Goal: Information Seeking & Learning: Check status

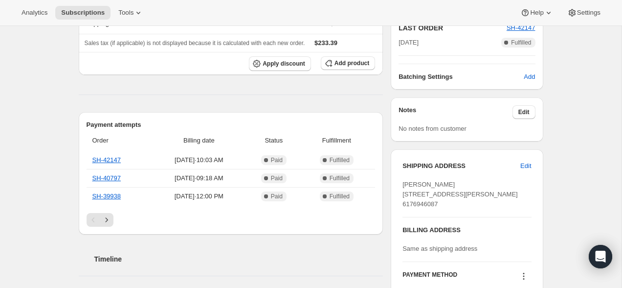
scroll to position [236, 0]
click at [92, 75] on th "Apply discount Add product" at bounding box center [231, 63] width 305 height 23
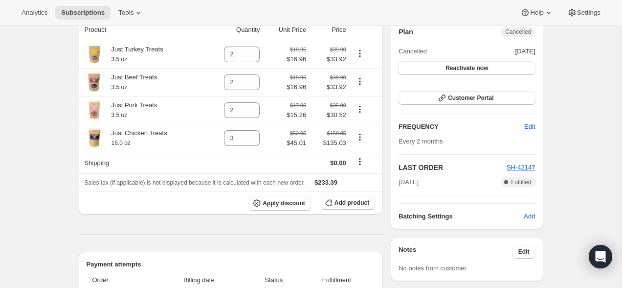
scroll to position [0, 0]
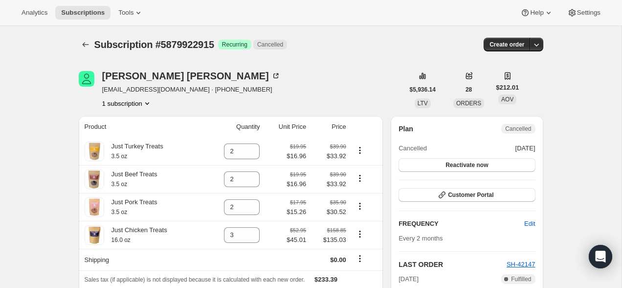
click at [367, 56] on div "Subscription #5879922915. This page is ready Subscription #5879922915 Success R…" at bounding box center [311, 44] width 465 height 37
click at [84, 11] on span "Subscriptions" at bounding box center [83, 13] width 44 height 8
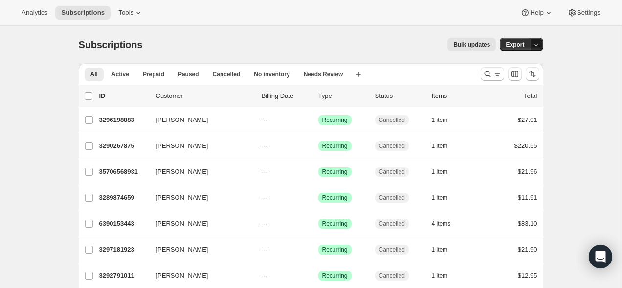
click at [537, 43] on icon "button" at bounding box center [536, 45] width 6 height 6
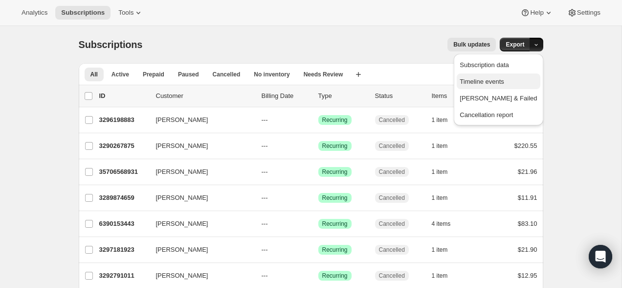
click at [524, 74] on button "Timeline events" at bounding box center [498, 81] width 83 height 16
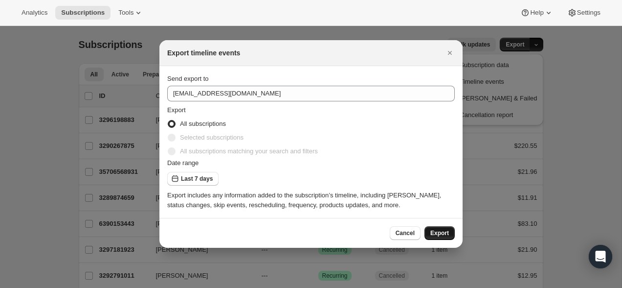
click at [438, 231] on span "Export" at bounding box center [440, 233] width 19 height 8
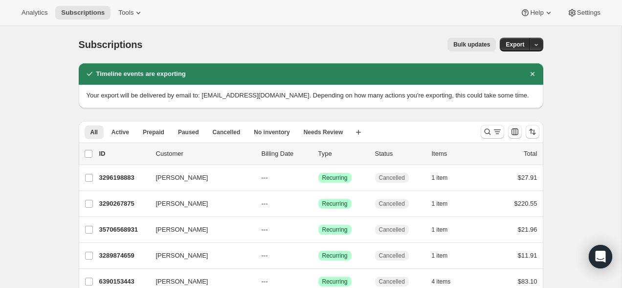
click at [432, 94] on span "Your export will be delivered by email to: woof@2dogstreats.com. Depending on h…" at bounding box center [308, 95] width 443 height 7
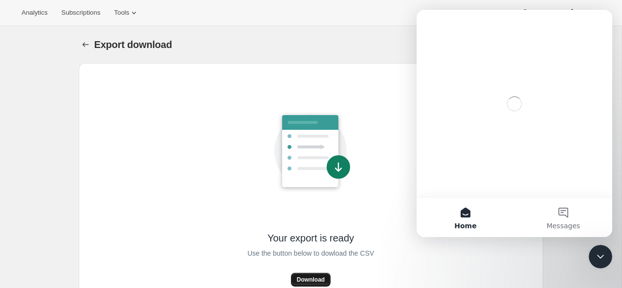
click at [311, 275] on button "Download" at bounding box center [311, 280] width 40 height 14
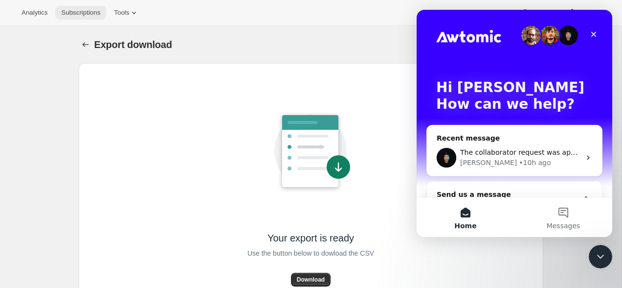
click at [69, 10] on span "Subscriptions" at bounding box center [80, 13] width 39 height 8
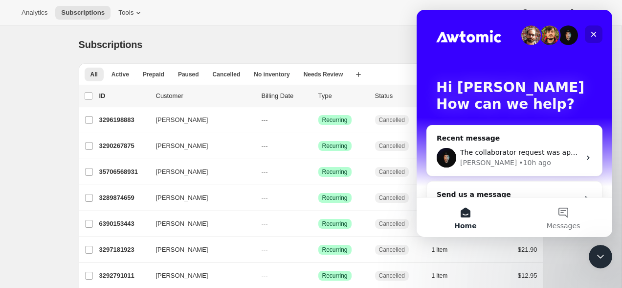
click at [595, 37] on icon "Close" at bounding box center [594, 34] width 8 height 8
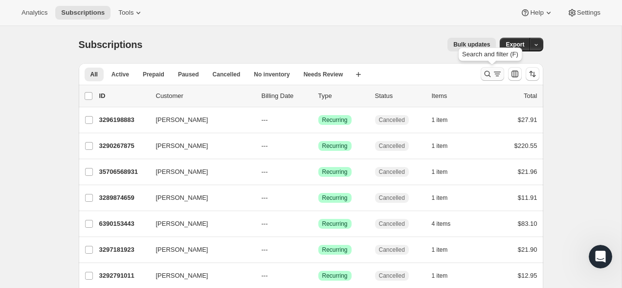
click at [491, 77] on icon "Search and filter results" at bounding box center [488, 74] width 10 height 10
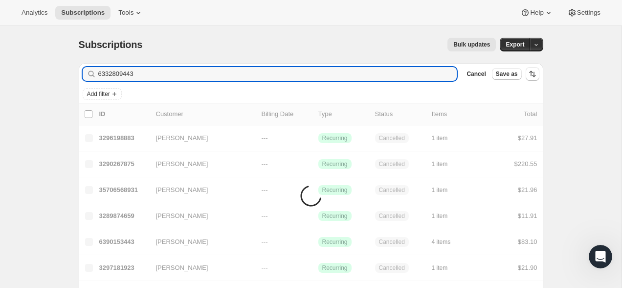
type input "6332809443"
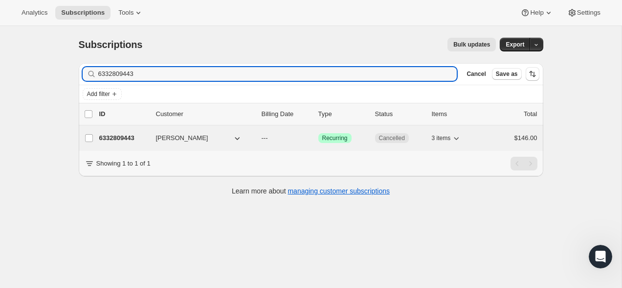
click at [116, 135] on p "6332809443" at bounding box center [123, 138] width 49 height 10
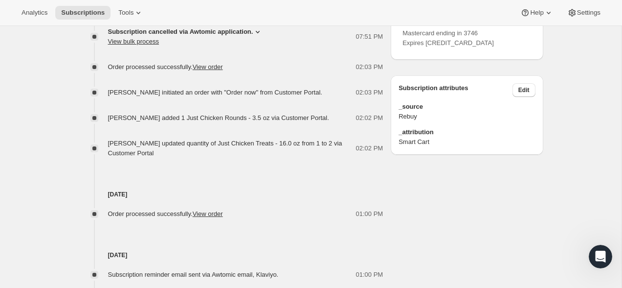
scroll to position [499, 0]
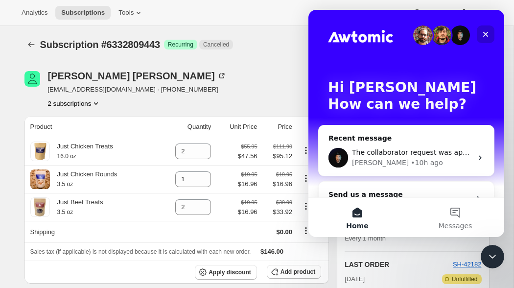
click at [489, 35] on icon "Close" at bounding box center [486, 34] width 8 height 8
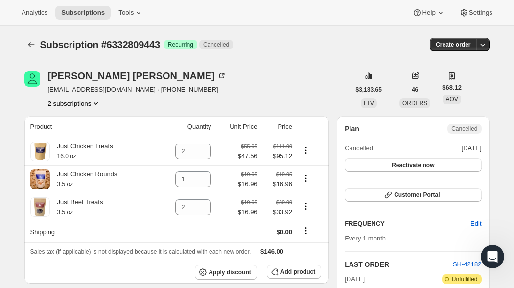
click at [77, 106] on button "2 subscriptions" at bounding box center [74, 103] width 53 height 10
click at [75, 125] on span "35936501987" at bounding box center [72, 122] width 65 height 10
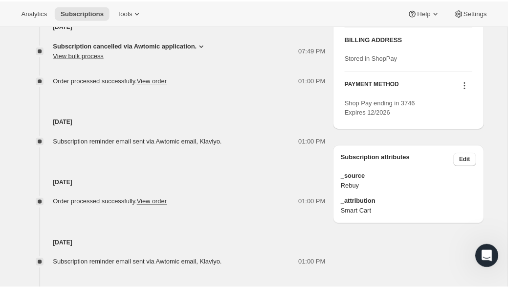
scroll to position [429, 0]
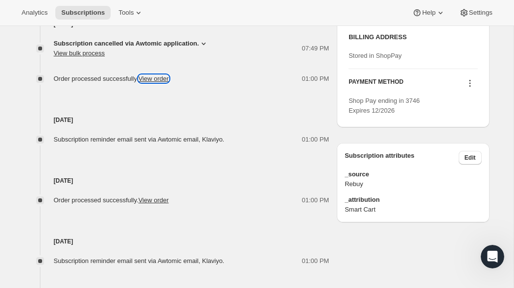
click at [165, 76] on link "View order" at bounding box center [153, 78] width 30 height 7
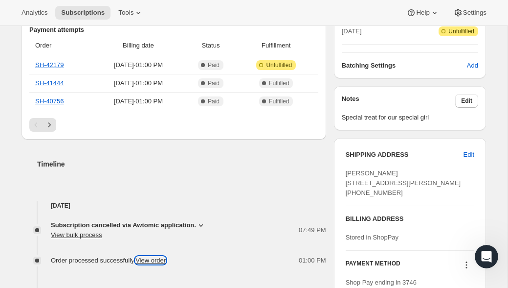
scroll to position [0, 0]
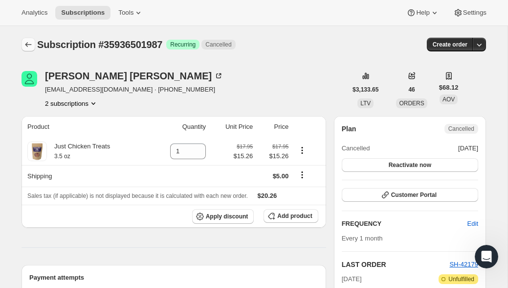
click at [33, 48] on icon "Subscriptions" at bounding box center [28, 45] width 10 height 10
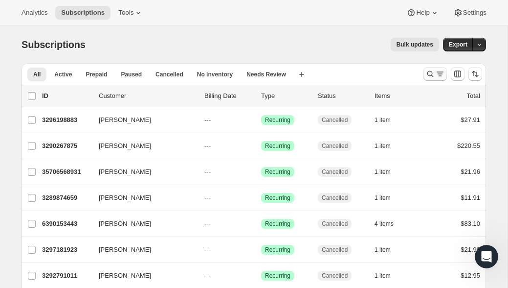
click at [433, 76] on icon "Search and filter results" at bounding box center [431, 74] width 10 height 10
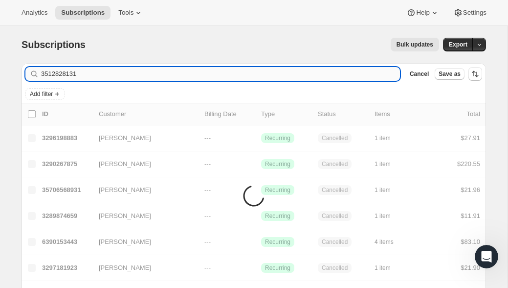
type input "3512828131"
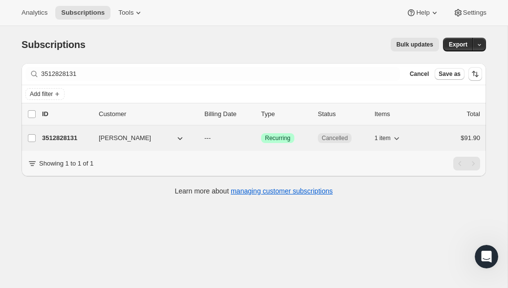
click at [60, 131] on div "3512828131 Nancy Buckno --- Success Recurring Cancelled 1 item $91.90" at bounding box center [261, 138] width 438 height 14
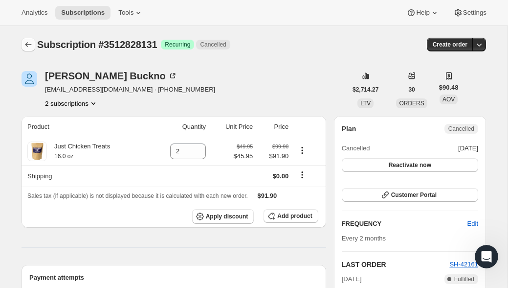
click at [29, 44] on icon "Subscriptions" at bounding box center [28, 45] width 10 height 10
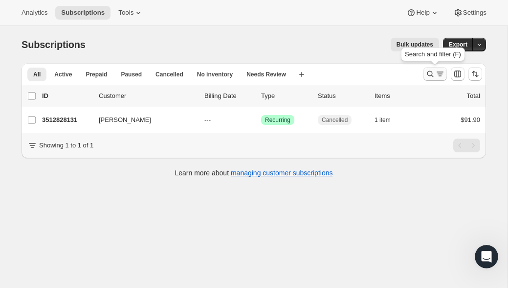
click at [426, 72] on icon "Search and filter results" at bounding box center [431, 74] width 10 height 10
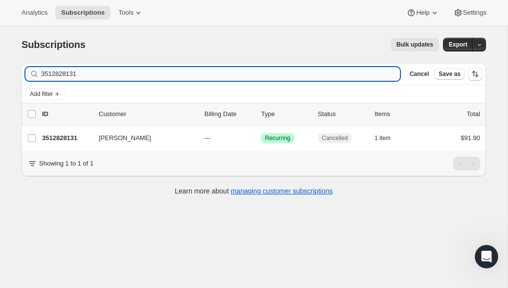
click at [299, 74] on input "3512828131" at bounding box center [220, 74] width 359 height 14
type input "9475424483"
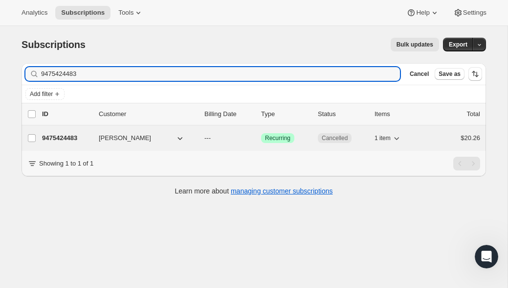
click at [72, 136] on p "9475424483" at bounding box center [66, 138] width 49 height 10
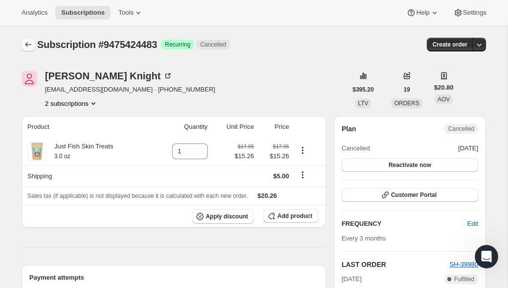
click at [32, 44] on icon "Subscriptions" at bounding box center [28, 45] width 10 height 10
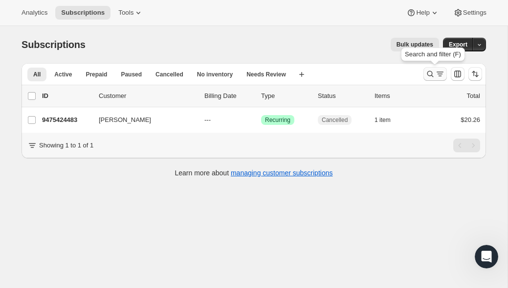
click at [433, 73] on icon "Search and filter results" at bounding box center [431, 74] width 10 height 10
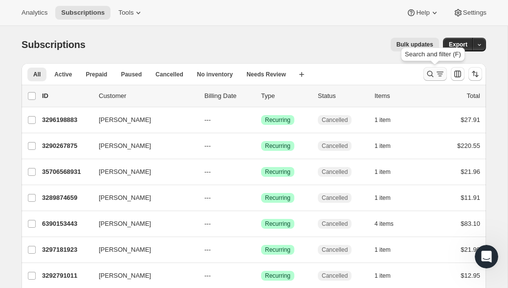
click at [431, 77] on icon "Search and filter results" at bounding box center [431, 74] width 10 height 10
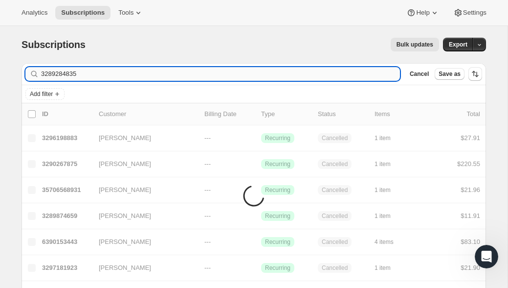
type input "3289284835"
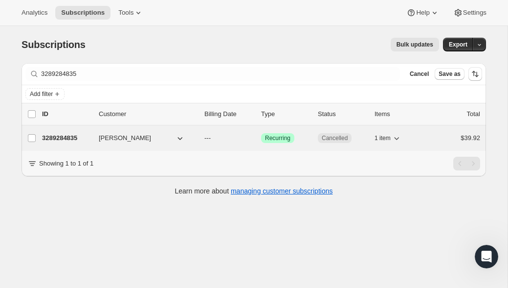
click at [63, 136] on p "3289284835" at bounding box center [66, 138] width 49 height 10
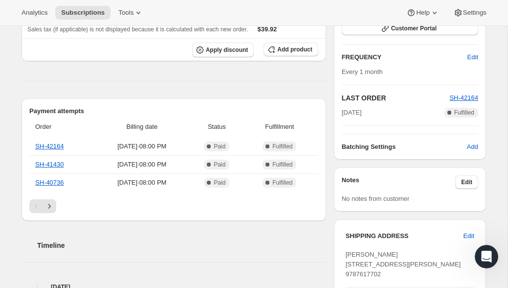
scroll to position [182, 0]
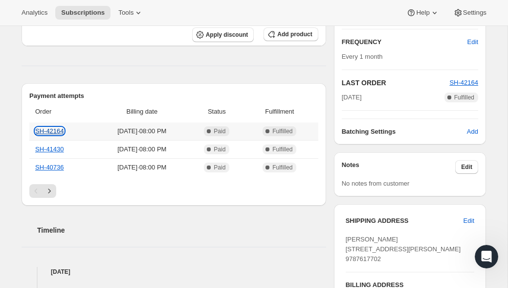
click at [53, 131] on link "SH-42164" at bounding box center [49, 130] width 29 height 7
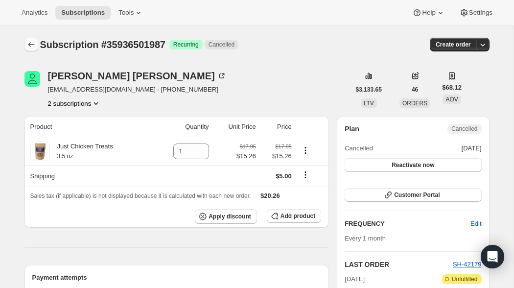
click at [27, 39] on button "Subscriptions" at bounding box center [31, 45] width 14 height 14
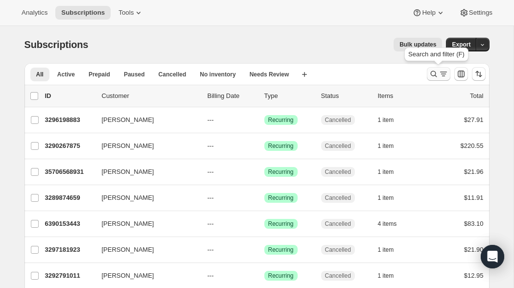
click at [434, 76] on icon "Search and filter results" at bounding box center [434, 74] width 10 height 10
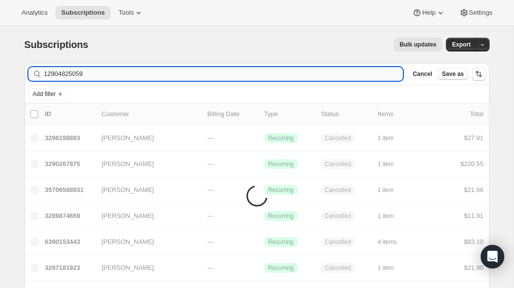
type input "12904825059"
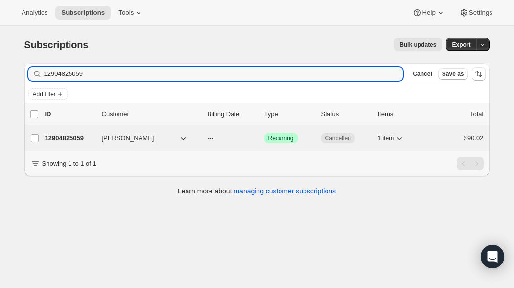
click at [61, 138] on p "12904825059" at bounding box center [69, 138] width 49 height 10
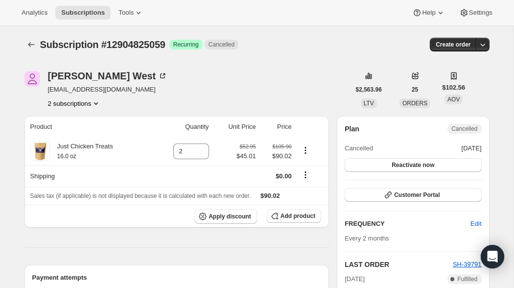
click at [87, 108] on button "2 subscriptions" at bounding box center [74, 103] width 53 height 10
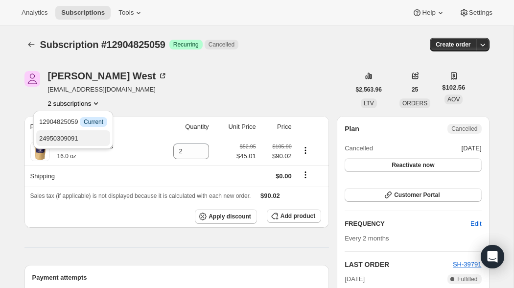
click at [78, 137] on span "24950309091" at bounding box center [58, 138] width 39 height 7
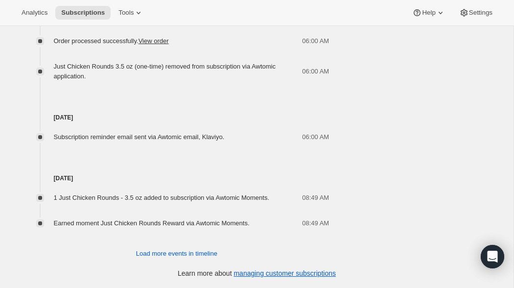
scroll to position [632, 0]
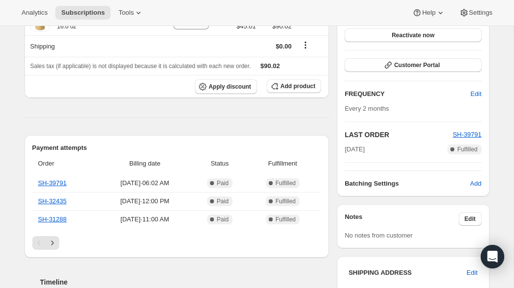
scroll to position [115, 0]
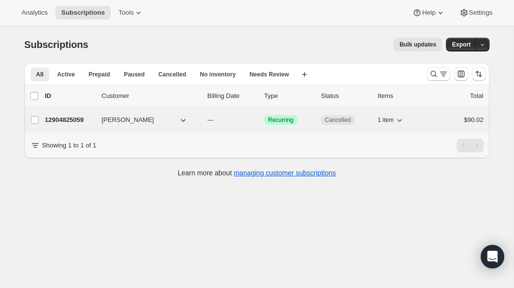
click at [65, 115] on p "12904825059" at bounding box center [69, 120] width 49 height 10
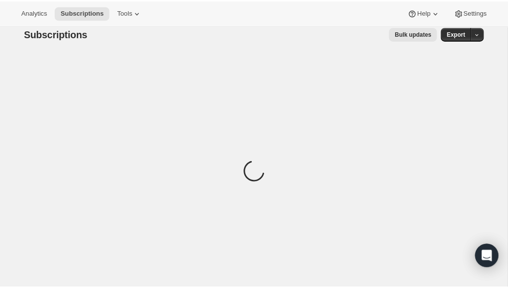
scroll to position [15, 0]
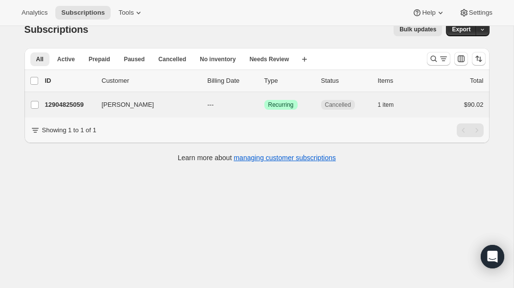
click at [66, 97] on div "Karen West 12904825059 Karen West --- Success Recurring Cancelled 1 item $90.02" at bounding box center [256, 104] width 465 height 25
click at [58, 104] on p "12904825059" at bounding box center [66, 105] width 49 height 10
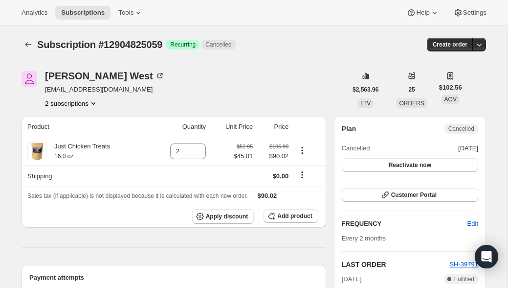
click at [87, 105] on button "2 subscriptions" at bounding box center [71, 103] width 53 height 10
click at [81, 123] on span "Info Current" at bounding box center [90, 122] width 27 height 10
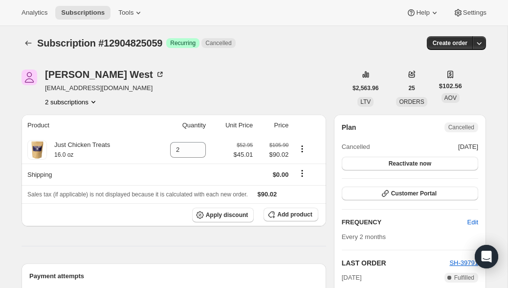
scroll to position [2, 0]
click at [91, 101] on button "2 subscriptions" at bounding box center [71, 101] width 53 height 10
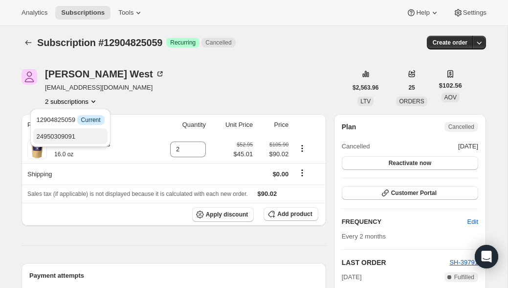
click at [75, 134] on span "24950309091" at bounding box center [55, 136] width 39 height 7
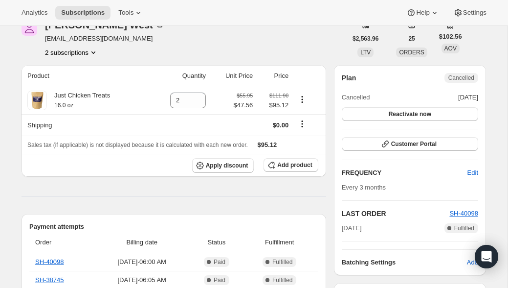
scroll to position [68, 0]
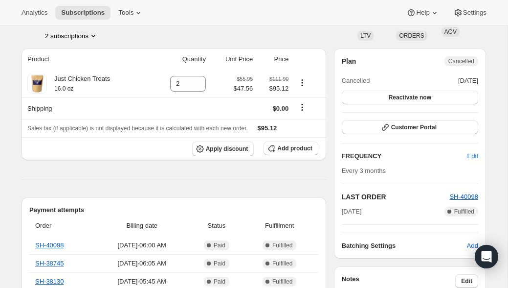
click at [84, 38] on button "2 subscriptions" at bounding box center [71, 36] width 53 height 10
click at [85, 48] on button "12904825059" at bounding box center [70, 54] width 74 height 16
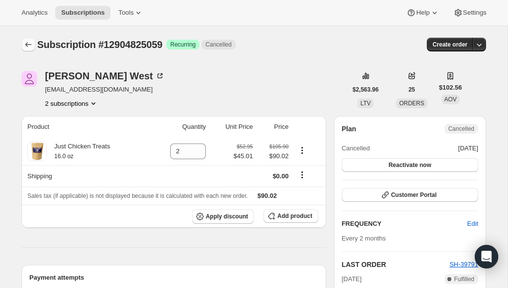
click at [23, 45] on button "Subscriptions" at bounding box center [29, 45] width 14 height 14
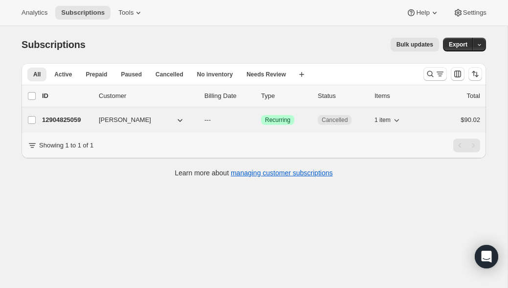
click at [76, 123] on p "12904825059" at bounding box center [66, 120] width 49 height 10
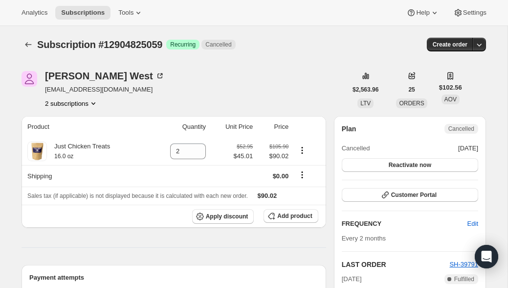
click at [74, 105] on button "2 subscriptions" at bounding box center [71, 103] width 53 height 10
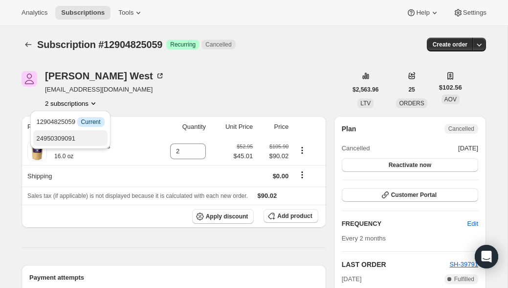
click at [70, 136] on span "24950309091" at bounding box center [55, 138] width 39 height 7
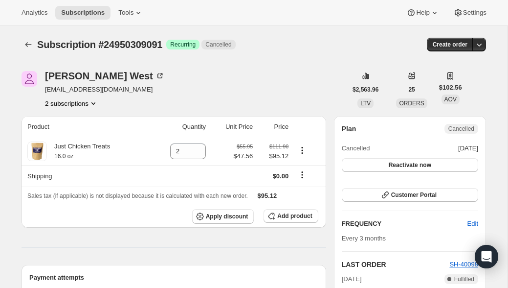
click at [139, 48] on span "Subscription #24950309091" at bounding box center [99, 44] width 125 height 11
copy span "24950309091"
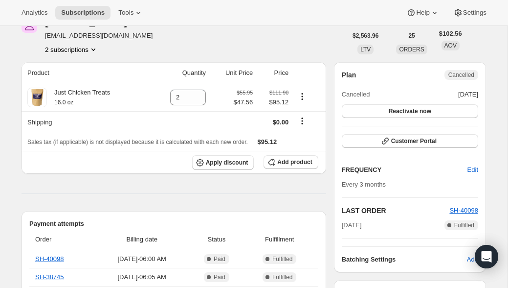
scroll to position [11, 0]
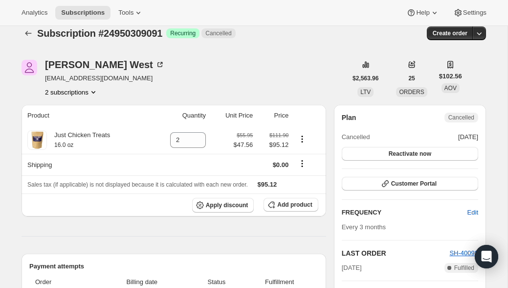
click at [35, 30] on div at bounding box center [30, 33] width 16 height 14
click at [32, 31] on icon "Subscriptions" at bounding box center [28, 33] width 10 height 10
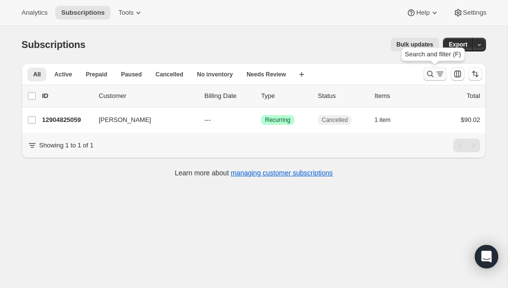
click at [426, 73] on icon "Search and filter results" at bounding box center [431, 74] width 10 height 10
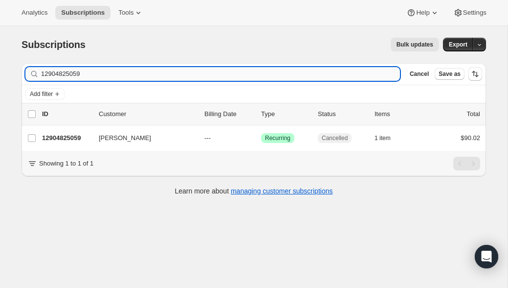
click at [201, 69] on input "12904825059" at bounding box center [220, 74] width 359 height 14
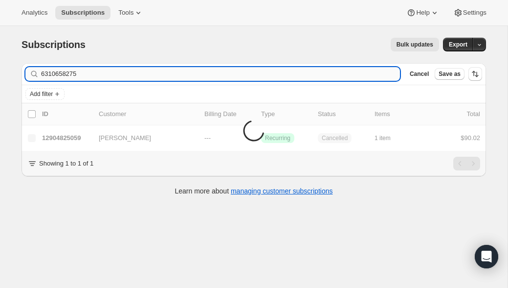
type input "6310658275"
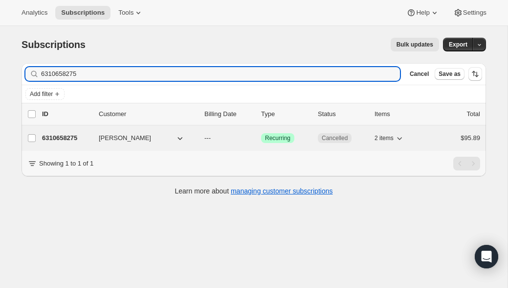
click at [60, 133] on p "6310658275" at bounding box center [66, 138] width 49 height 10
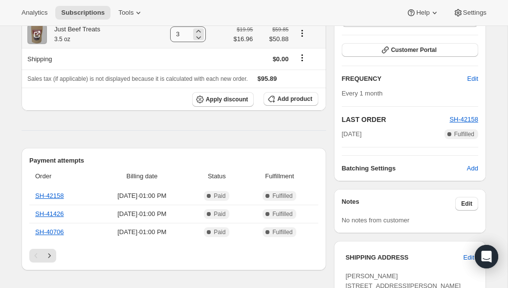
scroll to position [29, 0]
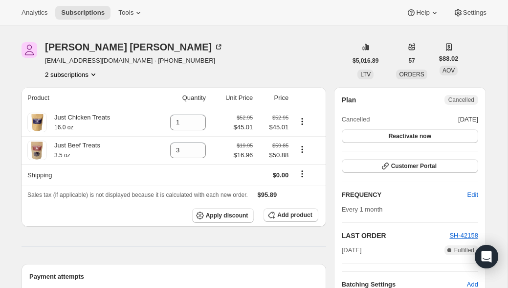
click at [77, 70] on button "2 subscriptions" at bounding box center [71, 74] width 53 height 10
click at [71, 91] on span "5610995939" at bounding box center [56, 92] width 35 height 7
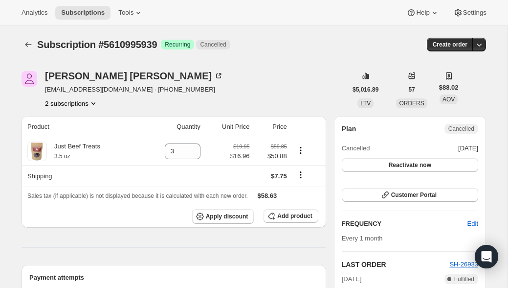
click at [91, 106] on button "2 subscriptions" at bounding box center [71, 103] width 53 height 10
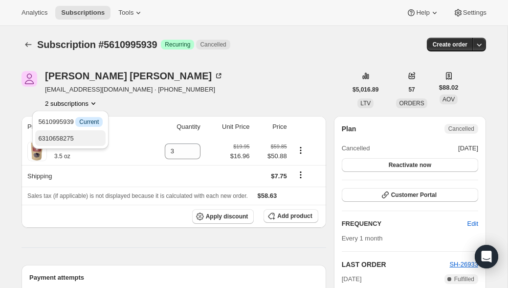
click at [82, 133] on button "6310658275" at bounding box center [70, 138] width 70 height 16
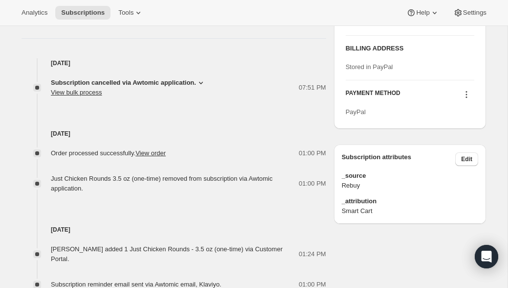
scroll to position [414, 0]
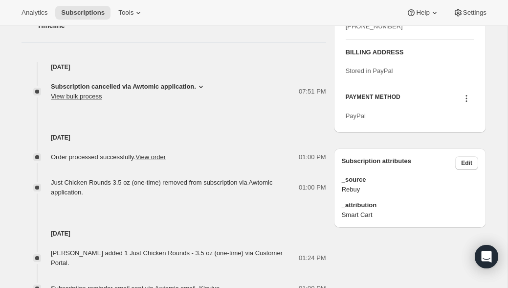
click at [125, 157] on span "Order processed successfully. View order" at bounding box center [108, 156] width 115 height 7
click at [235, 103] on div "Sep 6, 2025 Order processed successfully. View order 01:00 PM Just Chicken Roun…" at bounding box center [174, 149] width 305 height 96
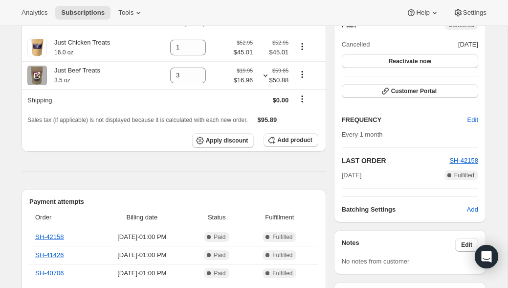
scroll to position [76, 0]
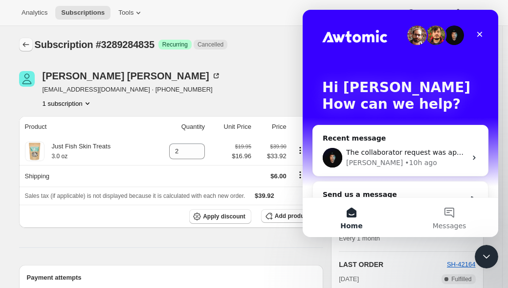
click at [24, 41] on icon "Subscriptions" at bounding box center [26, 45] width 10 height 10
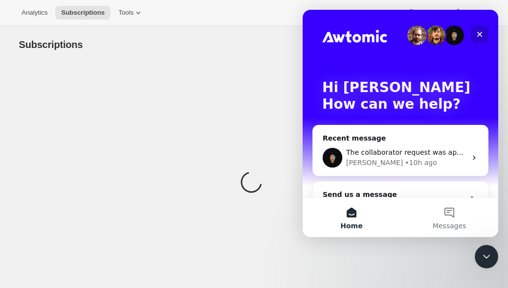
click at [481, 34] on icon "Close" at bounding box center [480, 34] width 5 height 5
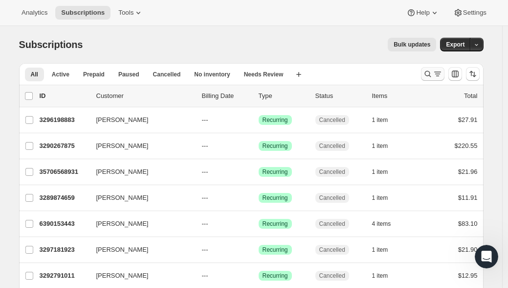
click at [427, 72] on icon "Search and filter results" at bounding box center [428, 74] width 10 height 10
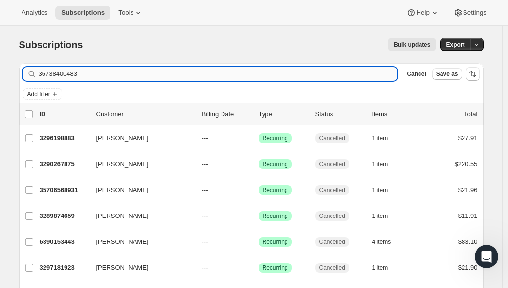
type input "36738400483"
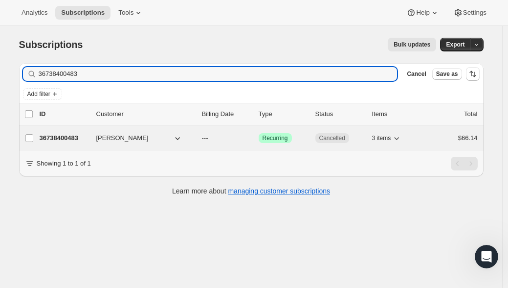
click at [71, 138] on p "36738400483" at bounding box center [64, 138] width 49 height 10
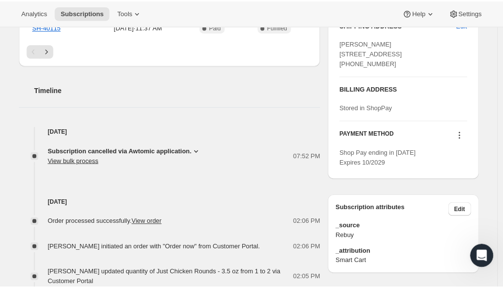
scroll to position [420, 0]
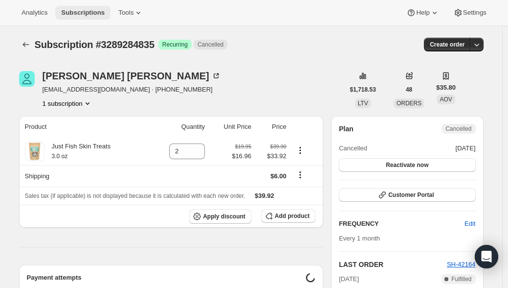
click at [81, 16] on span "Subscriptions" at bounding box center [83, 13] width 44 height 8
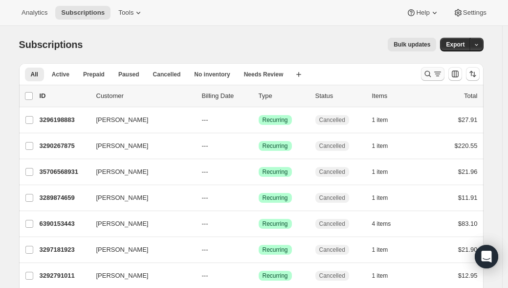
click at [430, 72] on icon "Search and filter results" at bounding box center [428, 74] width 10 height 10
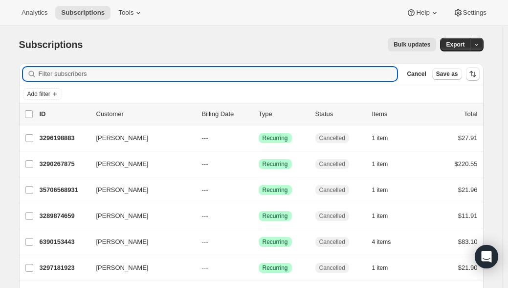
paste input "5485396195"
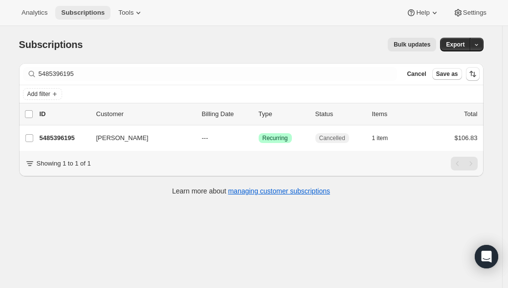
click at [82, 11] on span "Subscriptions" at bounding box center [83, 13] width 44 height 8
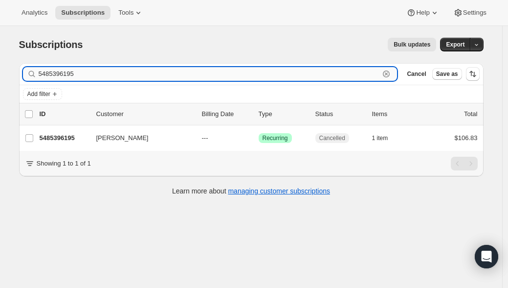
click at [89, 78] on input "5485396195" at bounding box center [210, 74] width 342 height 14
paste input "38820970723"
type input "38820970723"
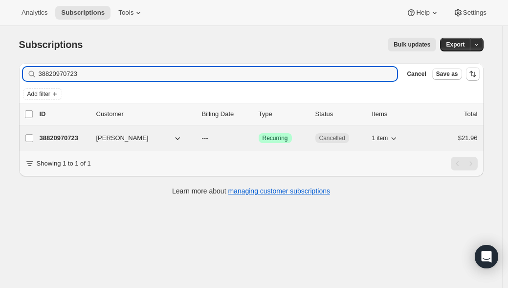
click at [76, 138] on p "38820970723" at bounding box center [64, 138] width 49 height 10
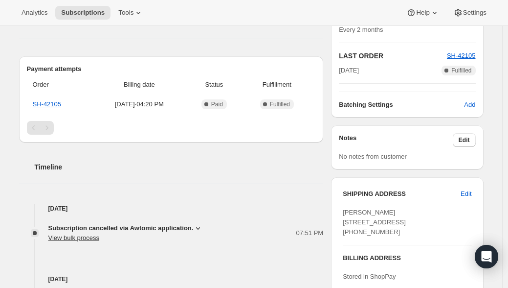
scroll to position [203, 0]
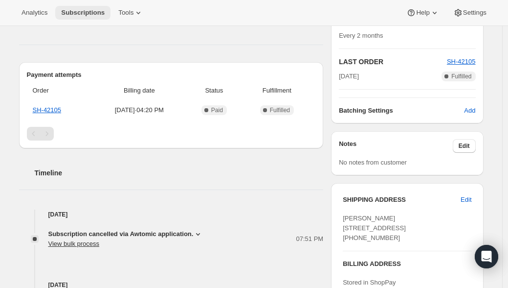
click at [62, 7] on button "Subscriptions" at bounding box center [82, 13] width 55 height 14
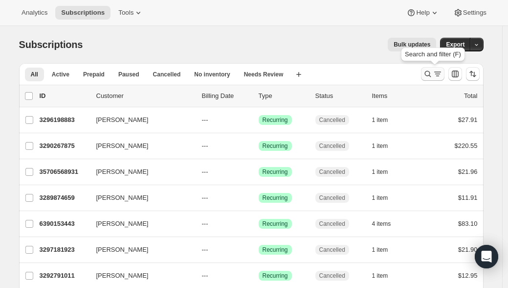
click at [428, 73] on icon "Search and filter results" at bounding box center [428, 74] width 10 height 10
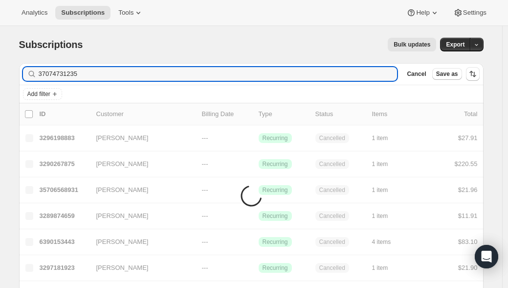
type input "37074731235"
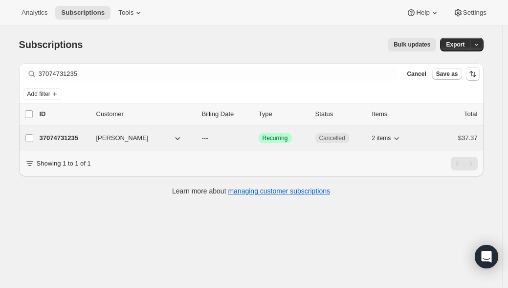
click at [75, 139] on p "37074731235" at bounding box center [64, 138] width 49 height 10
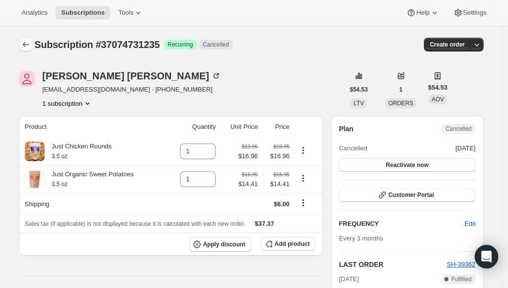
click at [27, 43] on icon "Subscriptions" at bounding box center [26, 45] width 10 height 10
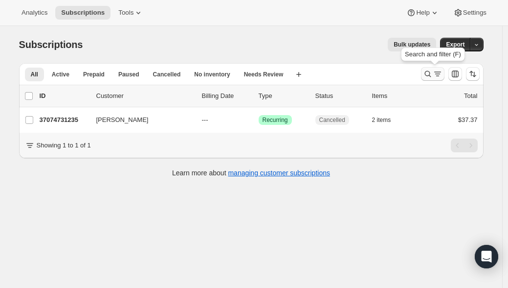
click at [433, 73] on icon "Search and filter results" at bounding box center [428, 74] width 10 height 10
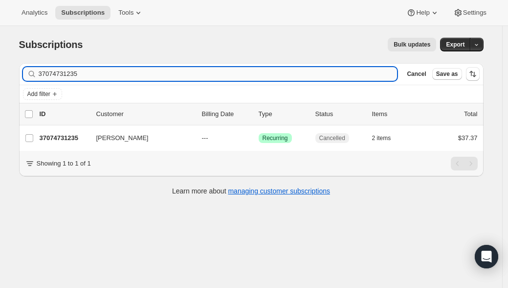
click at [237, 69] on input "37074731235" at bounding box center [218, 74] width 359 height 14
type input "35528933603"
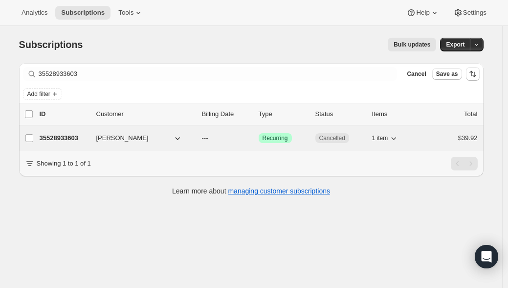
click at [77, 140] on p "35528933603" at bounding box center [64, 138] width 49 height 10
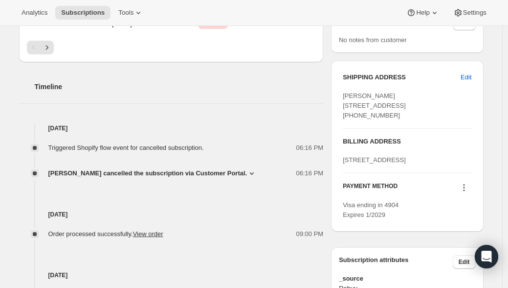
scroll to position [326, 0]
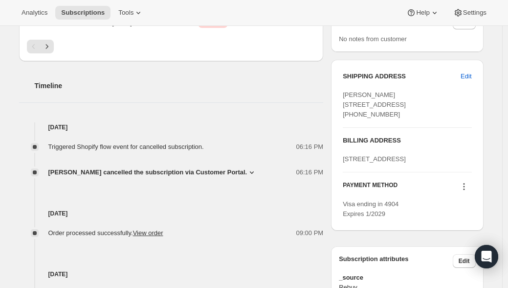
click at [163, 172] on span "[PERSON_NAME] cancelled the subscription via Customer Portal." at bounding box center [147, 172] width 199 height 10
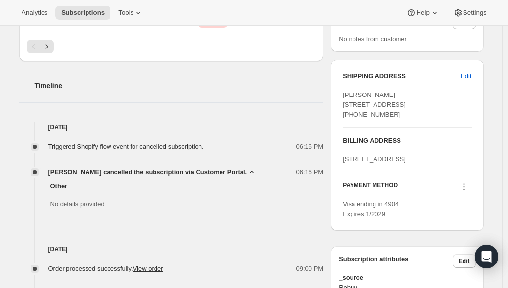
click at [163, 172] on span "[PERSON_NAME] cancelled the subscription via Customer Portal." at bounding box center [147, 172] width 199 height 10
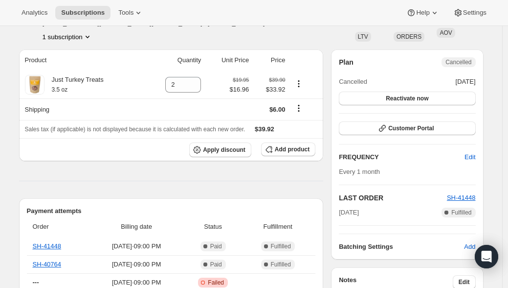
scroll to position [0, 0]
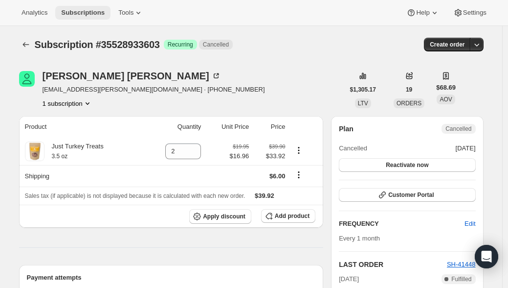
click at [89, 13] on span "Subscriptions" at bounding box center [83, 13] width 44 height 8
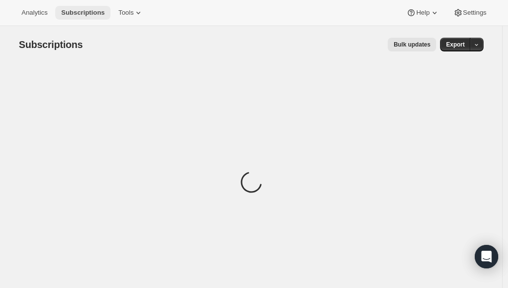
click at [89, 13] on span "Subscriptions" at bounding box center [83, 13] width 44 height 8
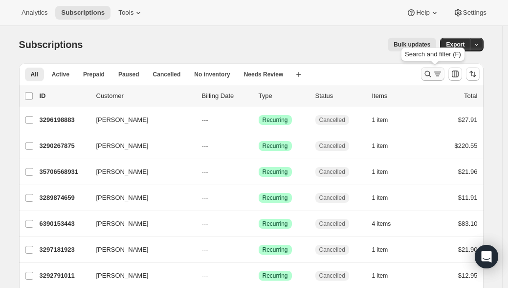
click at [435, 76] on icon "Search and filter results" at bounding box center [438, 74] width 10 height 10
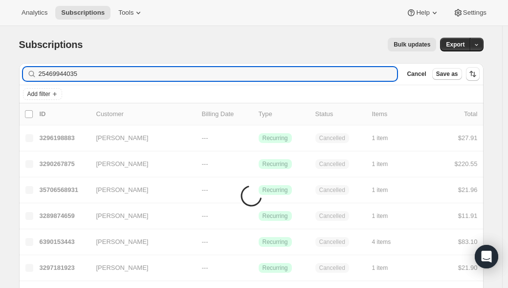
type input "25469944035"
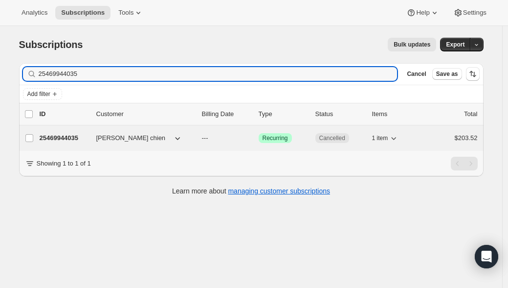
click at [49, 141] on p "25469944035" at bounding box center [64, 138] width 49 height 10
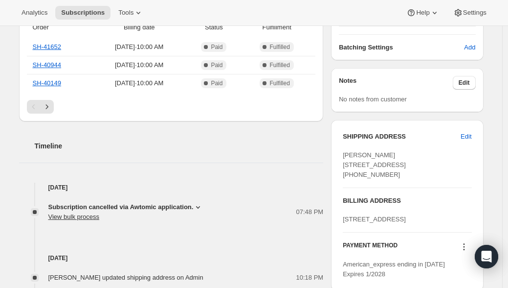
scroll to position [282, 0]
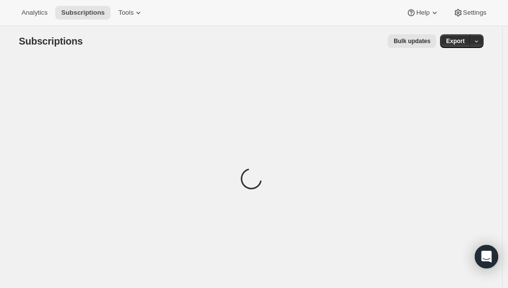
scroll to position [8, 0]
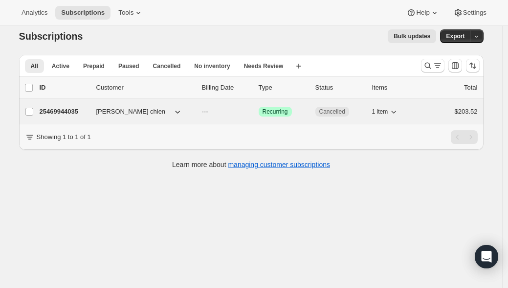
click at [69, 117] on div "25469944035 Ken Chien chien --- Success Recurring Cancelled 1 item $203.52" at bounding box center [259, 112] width 438 height 14
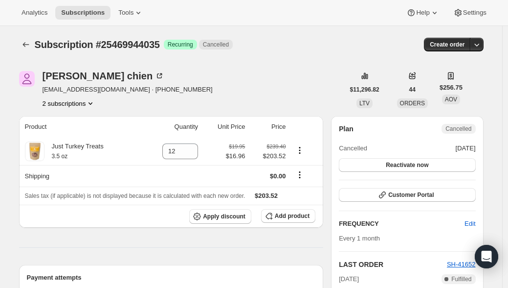
click at [85, 106] on button "2 subscriptions" at bounding box center [69, 103] width 53 height 10
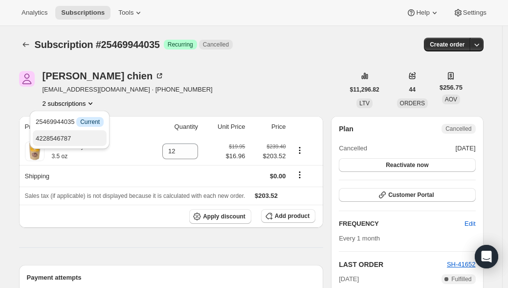
click at [75, 137] on span "4228546787" at bounding box center [70, 139] width 68 height 10
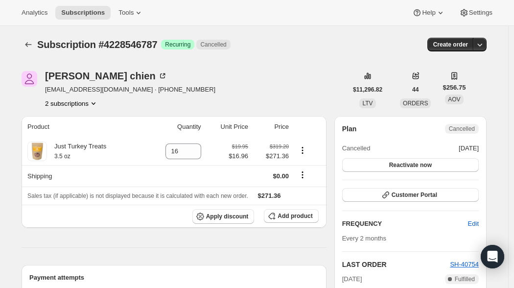
click at [80, 104] on button "2 subscriptions" at bounding box center [71, 103] width 53 height 10
click at [76, 117] on span "25469944035" at bounding box center [70, 122] width 65 height 10
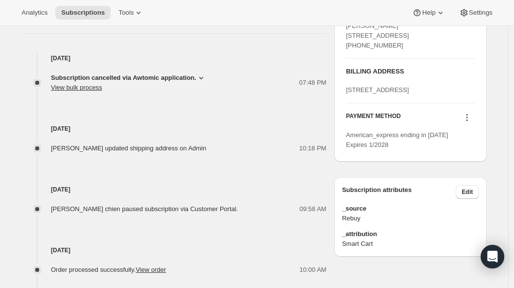
scroll to position [404, 0]
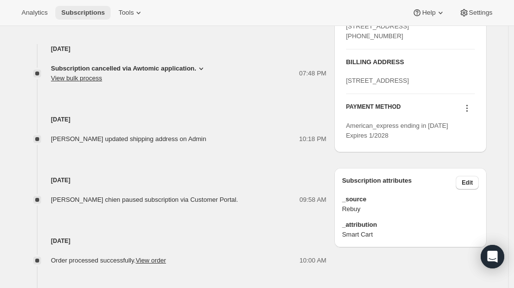
click at [78, 7] on button "Subscriptions" at bounding box center [82, 13] width 55 height 14
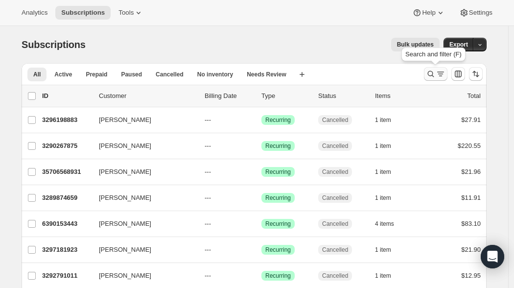
click at [436, 77] on icon "Search and filter results" at bounding box center [441, 74] width 10 height 10
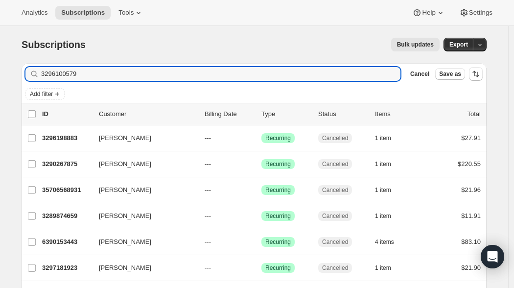
type input "3296100579"
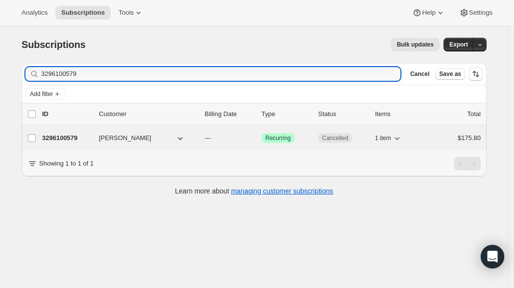
click at [52, 135] on p "3296100579" at bounding box center [66, 138] width 49 height 10
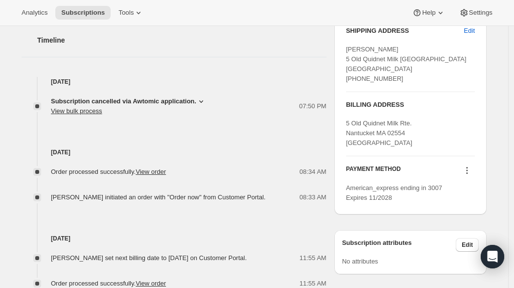
scroll to position [369, 0]
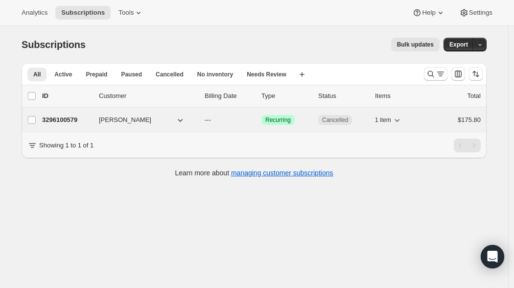
click at [54, 119] on p "3296100579" at bounding box center [66, 120] width 49 height 10
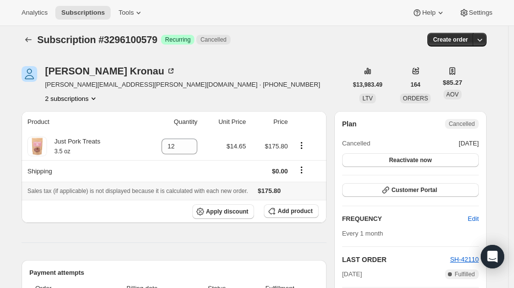
scroll to position [30, 0]
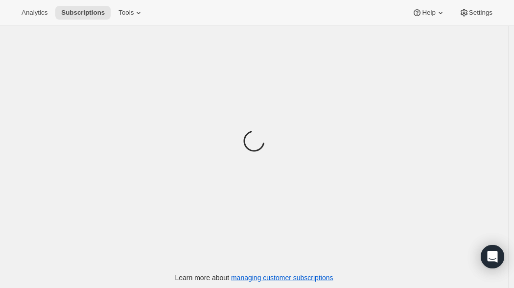
scroll to position [26, 0]
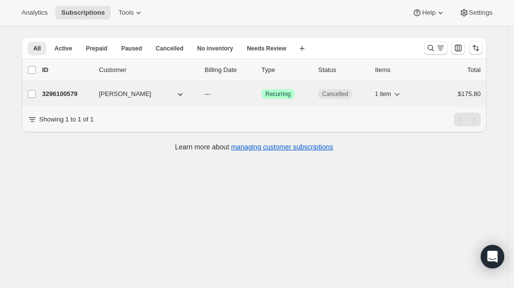
click at [85, 92] on p "3296100579" at bounding box center [66, 94] width 49 height 10
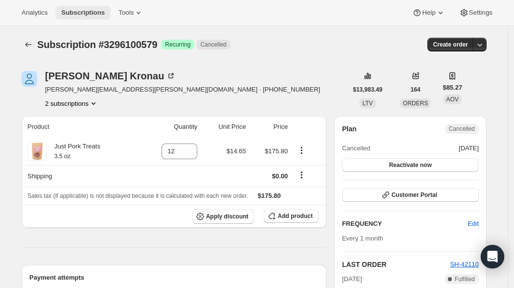
click at [77, 9] on span "Subscriptions" at bounding box center [83, 13] width 44 height 8
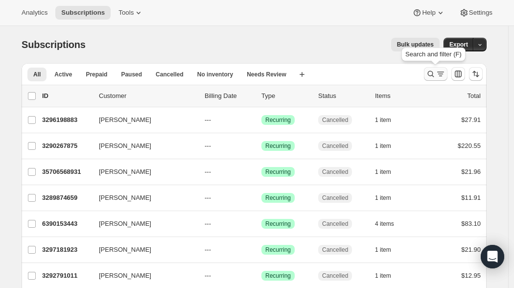
click at [426, 73] on icon "Search and filter results" at bounding box center [431, 74] width 10 height 10
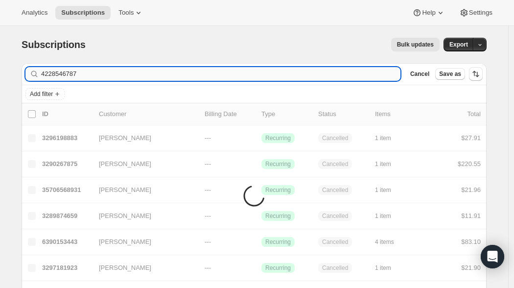
type input "4228546787"
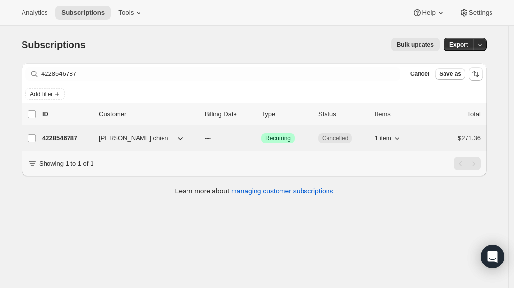
click at [84, 135] on p "4228546787" at bounding box center [66, 138] width 49 height 10
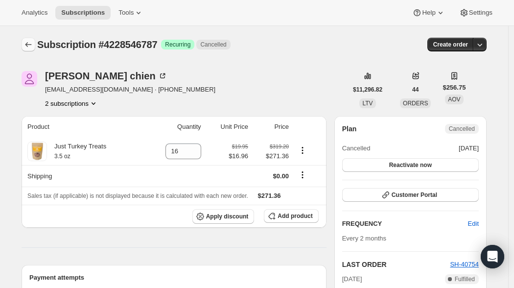
click at [34, 44] on button "Subscriptions" at bounding box center [29, 45] width 14 height 14
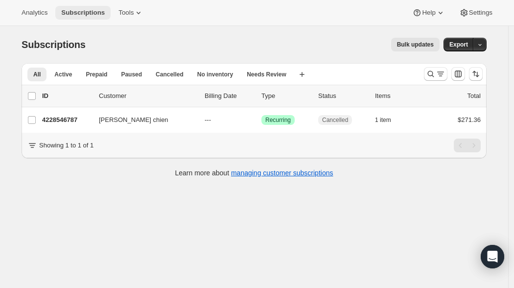
click at [87, 15] on span "Subscriptions" at bounding box center [83, 13] width 44 height 8
click at [431, 73] on icon "Search and filter results" at bounding box center [431, 74] width 10 height 10
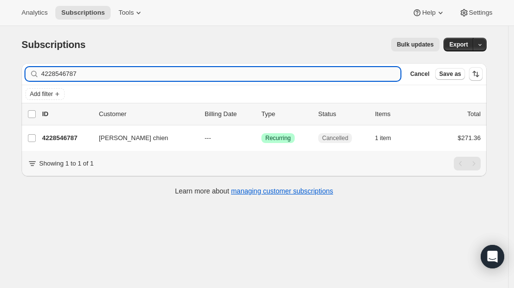
click at [156, 70] on input "4228546787" at bounding box center [220, 74] width 359 height 14
type input "35506094307"
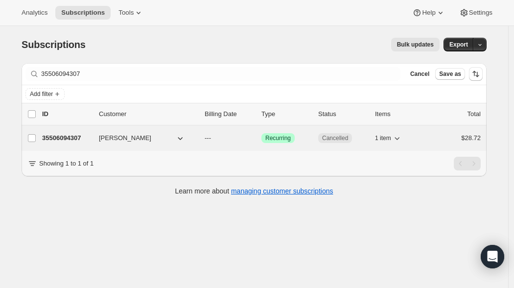
click at [69, 140] on p "35506094307" at bounding box center [66, 138] width 49 height 10
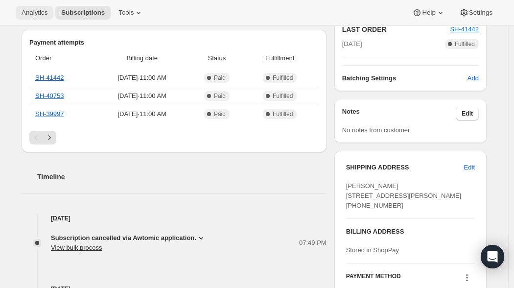
scroll to position [229, 0]
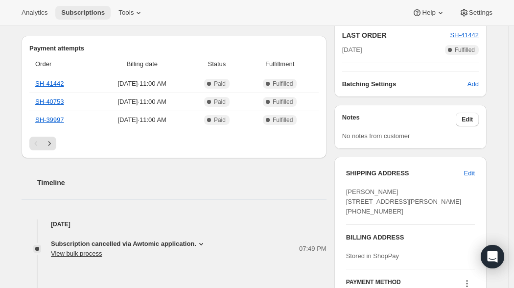
click at [87, 11] on span "Subscriptions" at bounding box center [83, 13] width 44 height 8
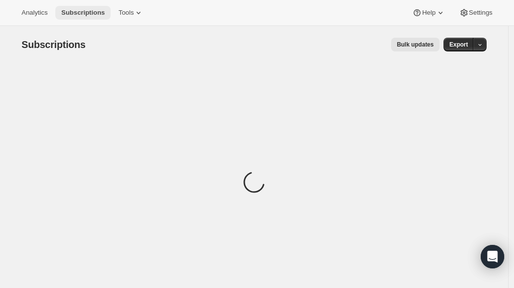
click at [87, 11] on span "Subscriptions" at bounding box center [83, 13] width 44 height 8
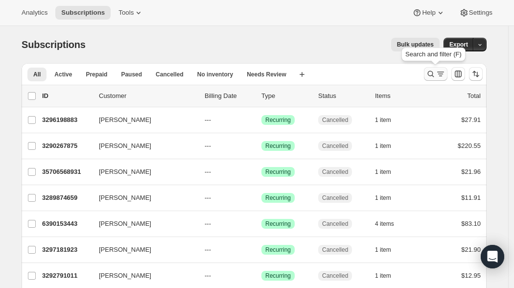
click at [431, 75] on icon "Search and filter results" at bounding box center [431, 74] width 10 height 10
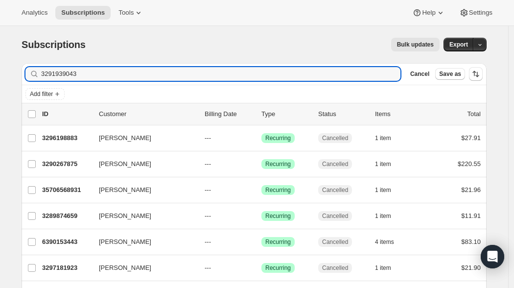
type input "3291939043"
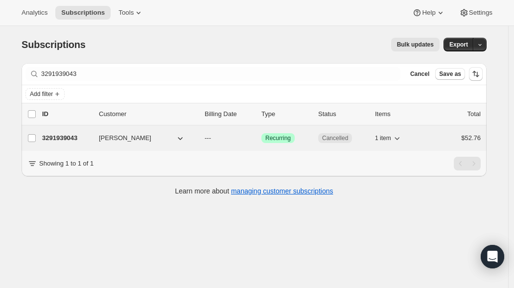
click at [61, 137] on p "3291939043" at bounding box center [66, 138] width 49 height 10
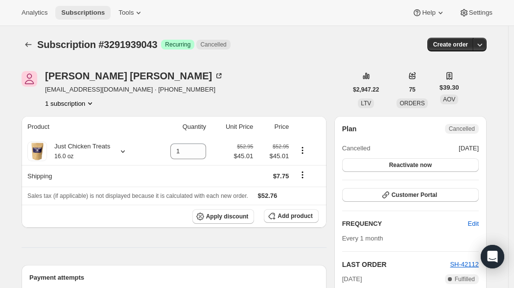
click at [94, 7] on button "Subscriptions" at bounding box center [82, 13] width 55 height 14
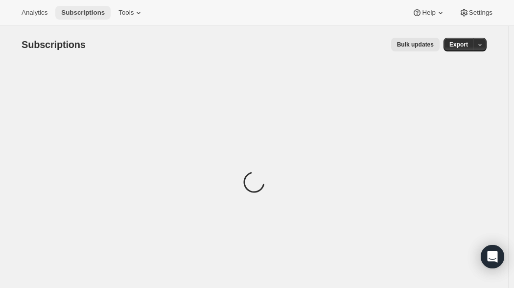
click at [94, 7] on button "Subscriptions" at bounding box center [82, 13] width 55 height 14
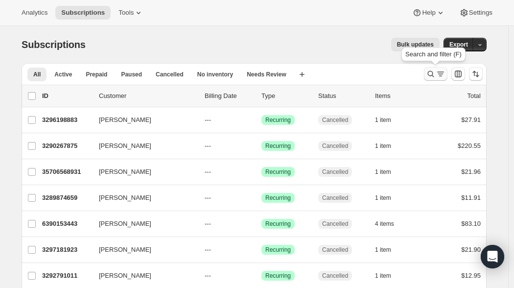
click at [432, 73] on icon "Search and filter results" at bounding box center [431, 74] width 10 height 10
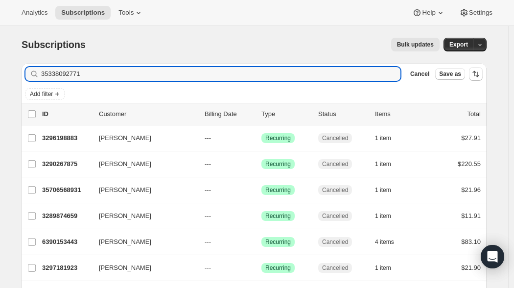
type input "35338092771"
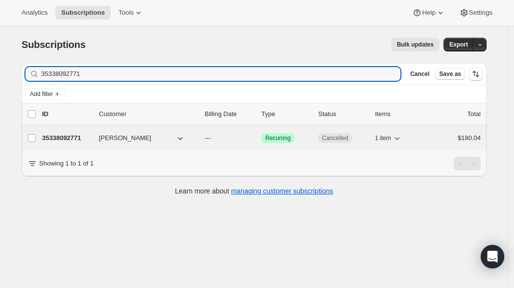
click at [67, 135] on p "35338092771" at bounding box center [66, 138] width 49 height 10
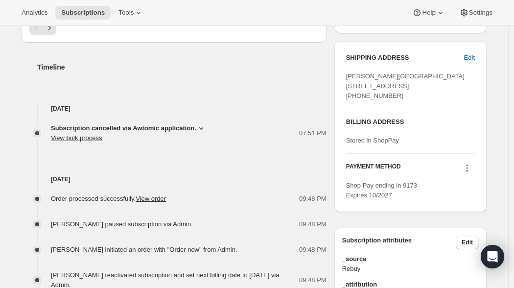
scroll to position [339, 0]
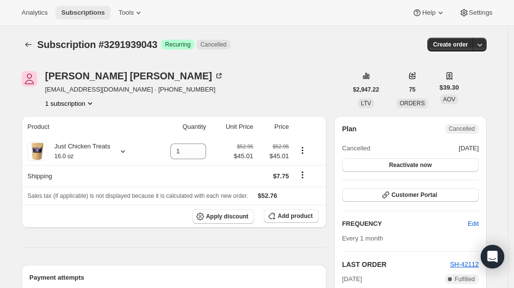
click at [71, 9] on span "Subscriptions" at bounding box center [83, 13] width 44 height 8
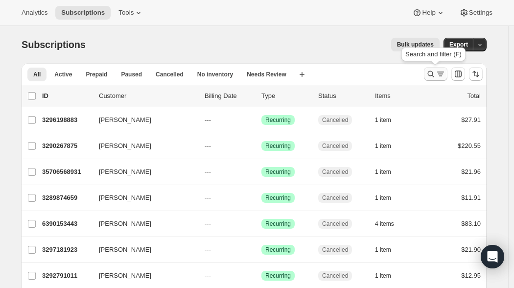
click at [429, 72] on icon "Search and filter results" at bounding box center [431, 74] width 10 height 10
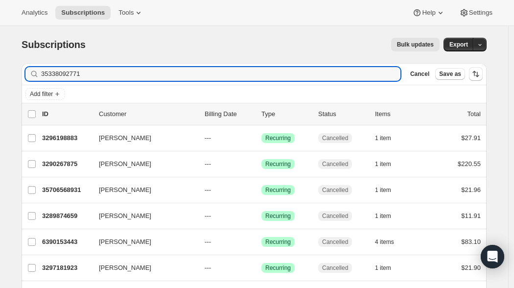
type input "35338092771"
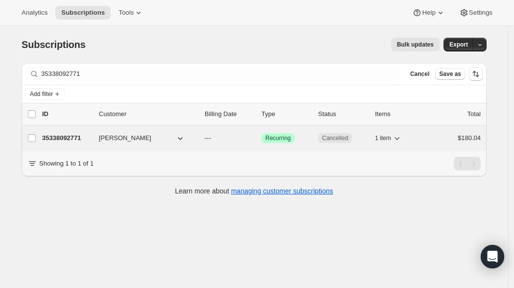
click at [70, 134] on p "35338092771" at bounding box center [66, 138] width 49 height 10
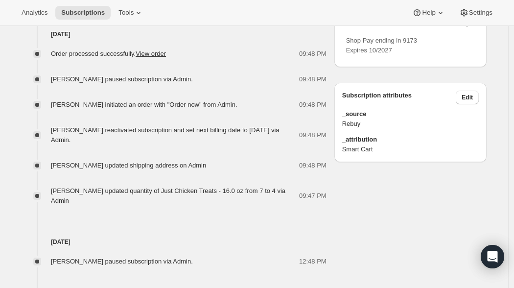
scroll to position [477, 0]
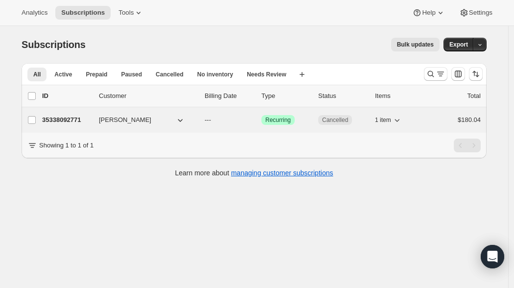
click at [72, 116] on p "35338092771" at bounding box center [66, 120] width 49 height 10
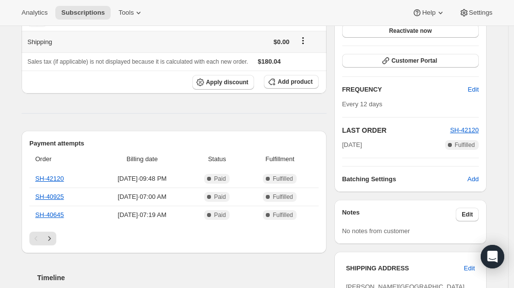
scroll to position [138, 0]
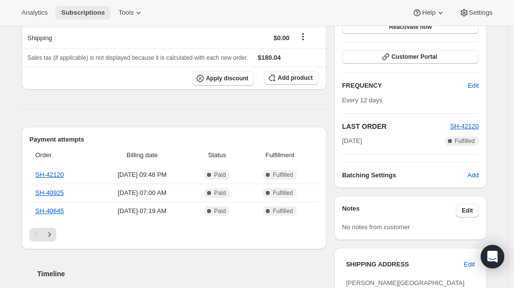
click at [80, 10] on span "Subscriptions" at bounding box center [83, 13] width 44 height 8
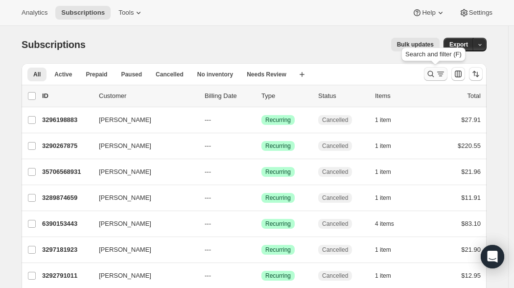
click at [428, 70] on icon "Search and filter results" at bounding box center [431, 74] width 10 height 10
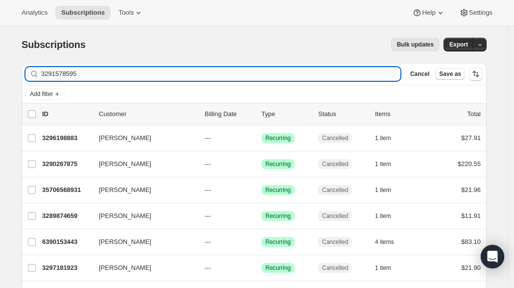
type input "3291578595"
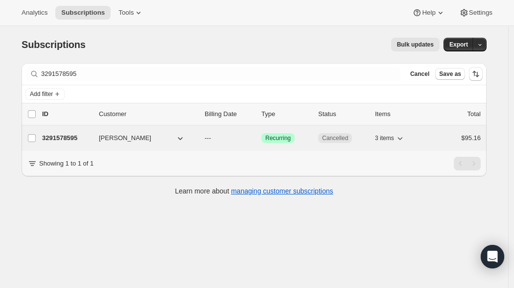
click at [52, 137] on p "3291578595" at bounding box center [66, 138] width 49 height 10
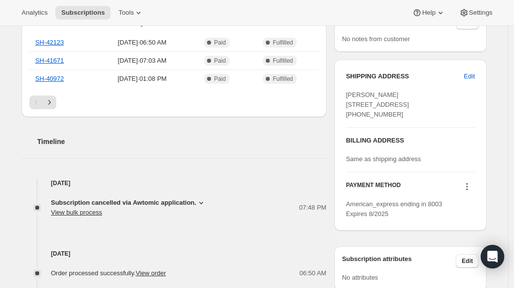
scroll to position [301, 0]
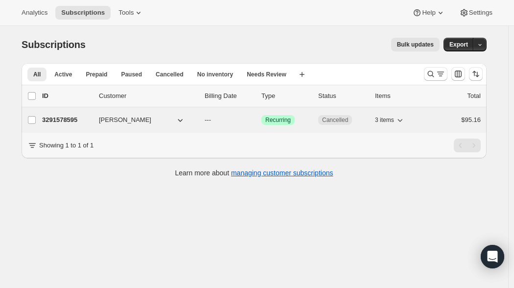
click at [79, 118] on p "3291578595" at bounding box center [66, 120] width 49 height 10
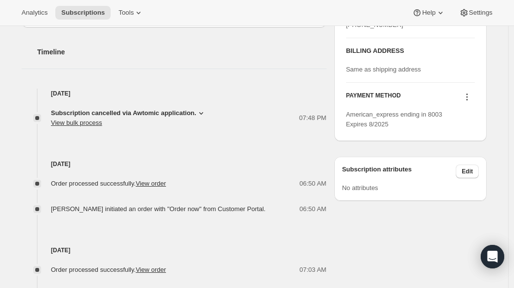
scroll to position [416, 0]
click at [77, 13] on span "Subscriptions" at bounding box center [83, 13] width 44 height 8
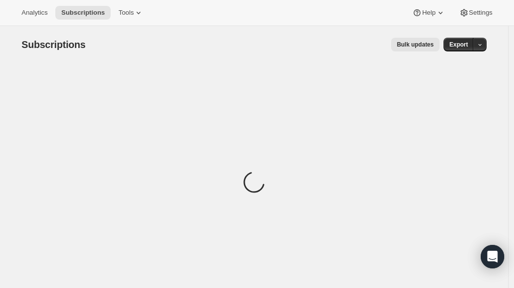
click at [271, 45] on div "Bulk updates" at bounding box center [268, 45] width 342 height 14
click at [105, 10] on span "Subscriptions" at bounding box center [83, 13] width 44 height 8
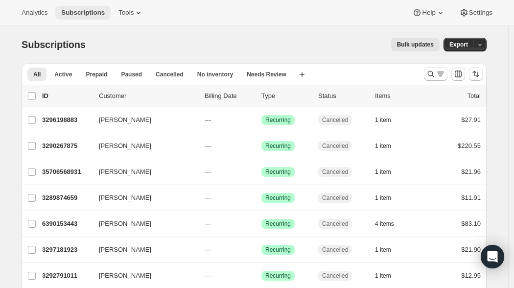
click at [105, 10] on span "Subscriptions" at bounding box center [83, 13] width 44 height 8
click at [426, 73] on icon "Search and filter results" at bounding box center [431, 74] width 10 height 10
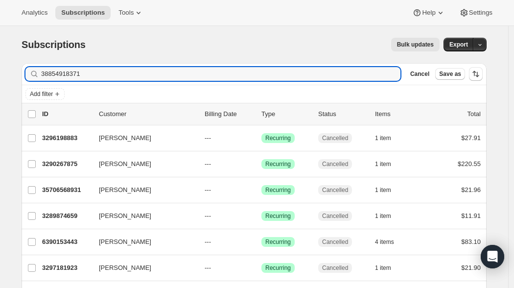
type input "38854918371"
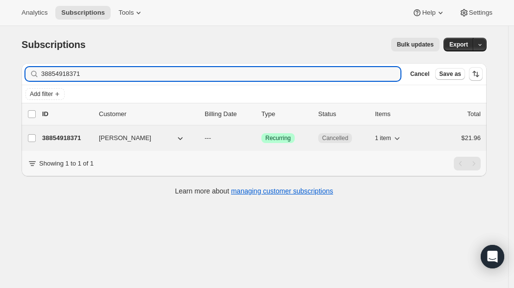
click at [65, 137] on p "38854918371" at bounding box center [66, 138] width 49 height 10
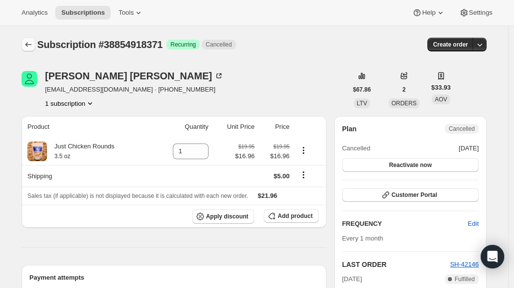
click at [28, 43] on icon "Subscriptions" at bounding box center [28, 45] width 10 height 10
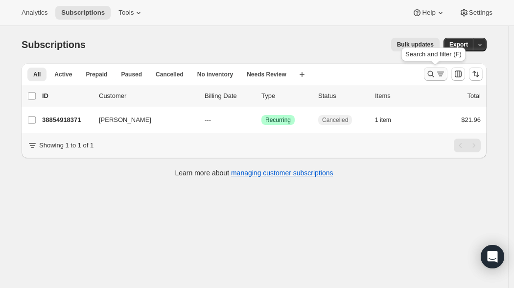
click at [426, 69] on button "Search and filter results" at bounding box center [435, 74] width 23 height 14
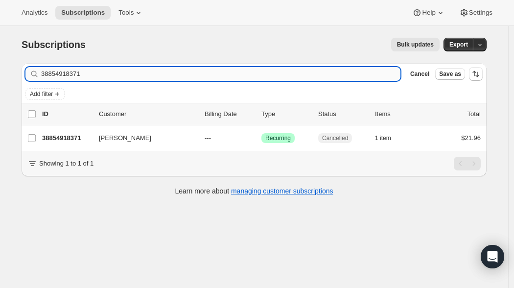
click at [169, 78] on input "38854918371" at bounding box center [220, 74] width 359 height 14
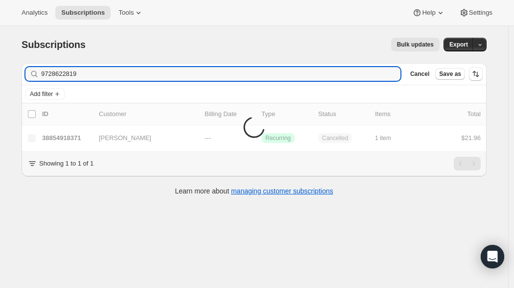
type input "9728622819"
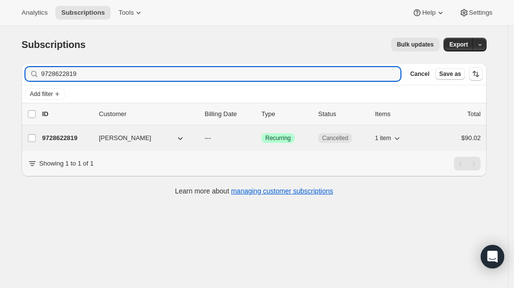
click at [60, 138] on p "9728622819" at bounding box center [66, 138] width 49 height 10
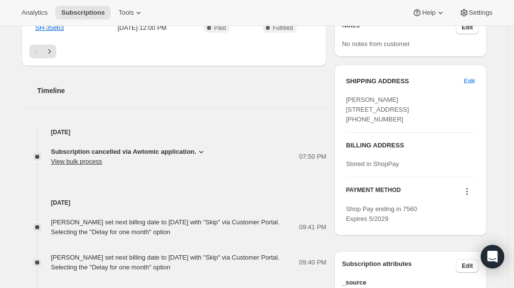
scroll to position [323, 0]
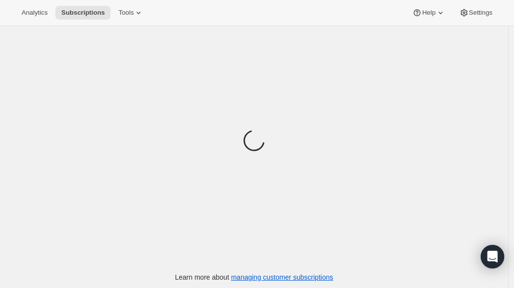
scroll to position [26, 0]
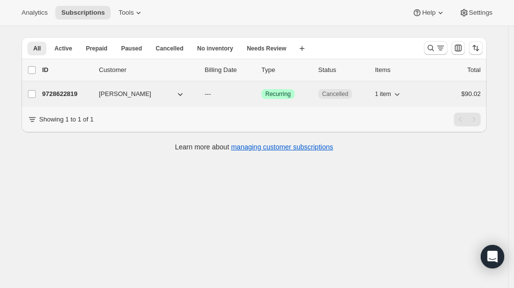
click at [54, 94] on p "9728622819" at bounding box center [66, 94] width 49 height 10
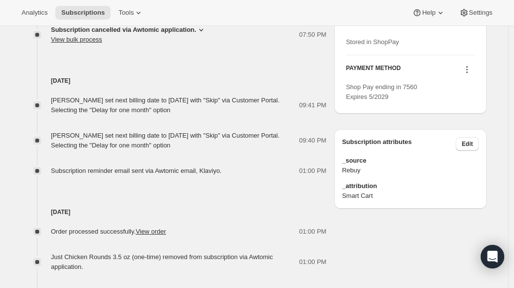
scroll to position [428, 0]
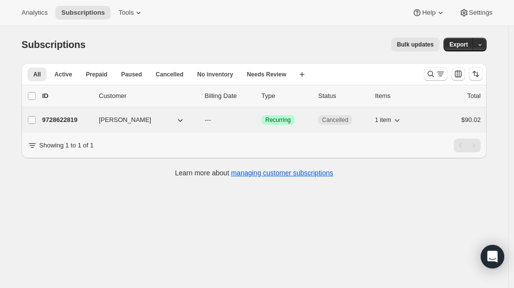
click at [68, 115] on p "9728622819" at bounding box center [66, 120] width 49 height 10
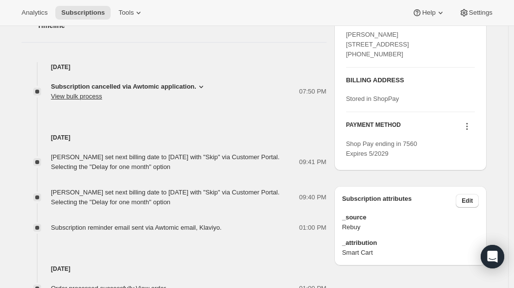
scroll to position [369, 0]
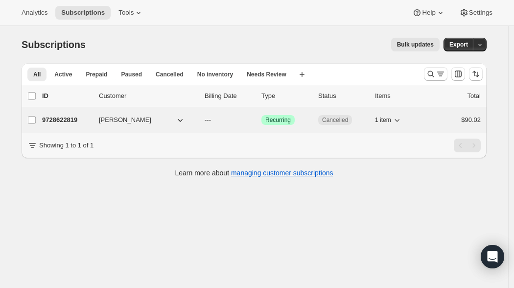
click at [67, 122] on p "9728622819" at bounding box center [66, 120] width 49 height 10
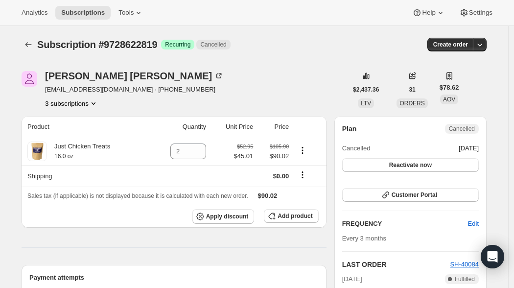
click at [80, 100] on button "3 subscriptions" at bounding box center [71, 103] width 53 height 10
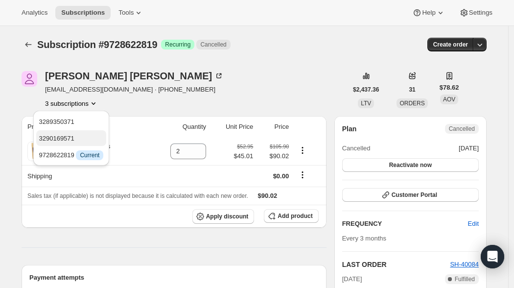
click at [72, 138] on span "3290169571" at bounding box center [56, 138] width 35 height 7
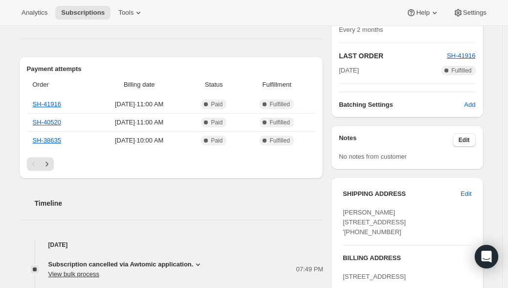
scroll to position [213, 0]
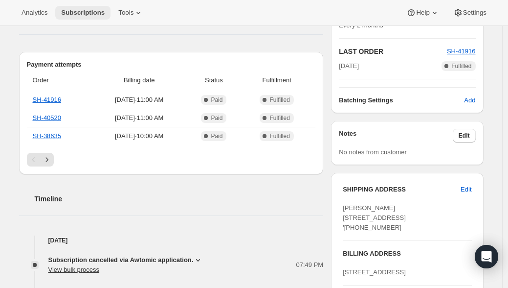
click at [81, 10] on span "Subscriptions" at bounding box center [83, 13] width 44 height 8
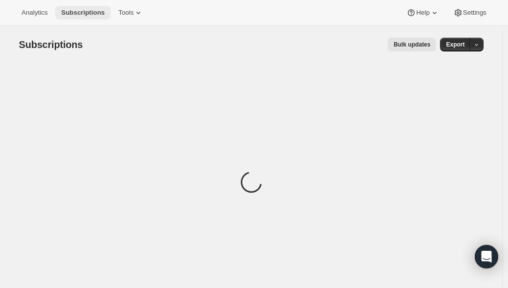
click at [81, 10] on span "Subscriptions" at bounding box center [83, 13] width 44 height 8
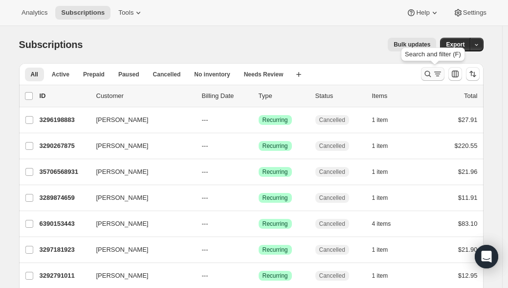
click at [431, 75] on icon "Search and filter results" at bounding box center [428, 74] width 10 height 10
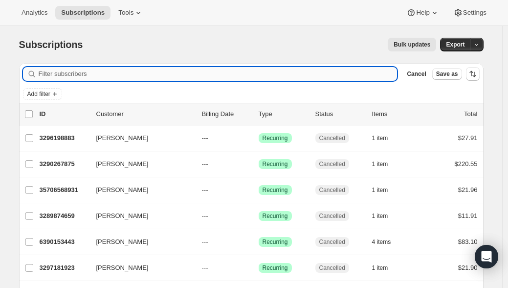
paste input "5879922915"
type input "5879922915"
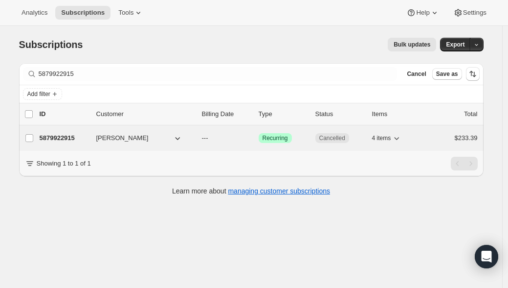
click at [60, 139] on p "5879922915" at bounding box center [64, 138] width 49 height 10
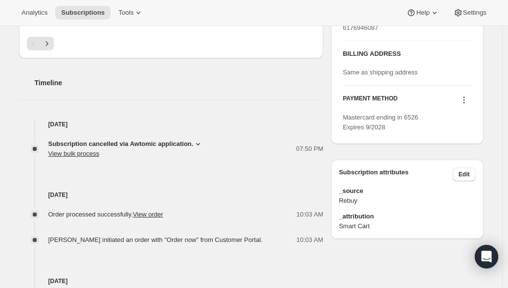
scroll to position [412, 0]
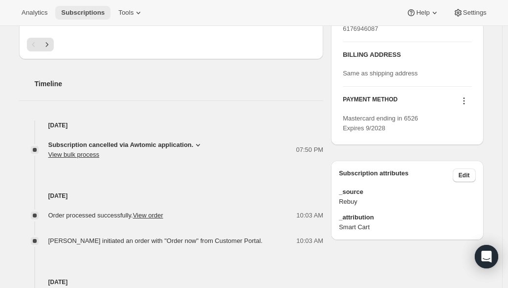
click at [76, 14] on span "Subscriptions" at bounding box center [83, 13] width 44 height 8
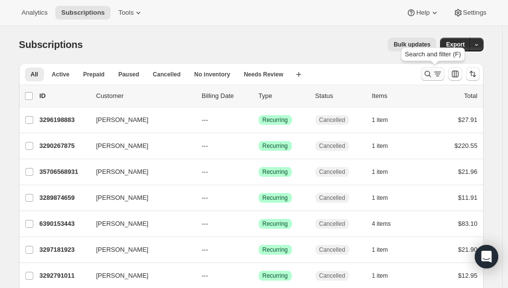
click at [430, 75] on icon "Search and filter results" at bounding box center [428, 74] width 10 height 10
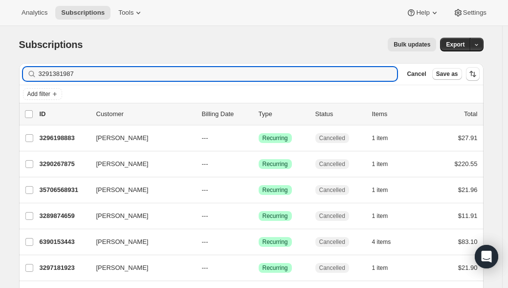
type input "3291381987"
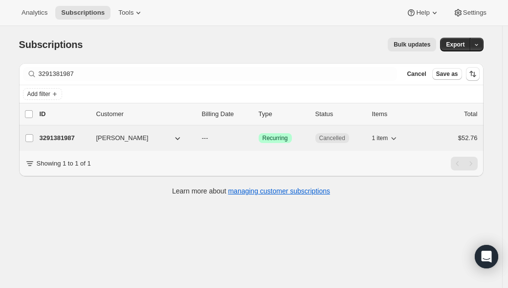
click at [71, 137] on p "3291381987" at bounding box center [64, 138] width 49 height 10
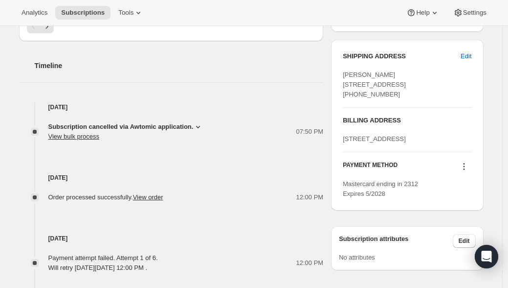
scroll to position [329, 0]
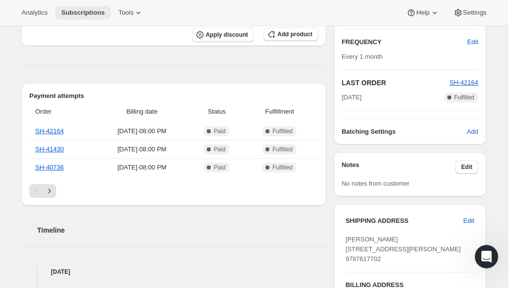
click at [76, 10] on span "Subscriptions" at bounding box center [83, 13] width 44 height 8
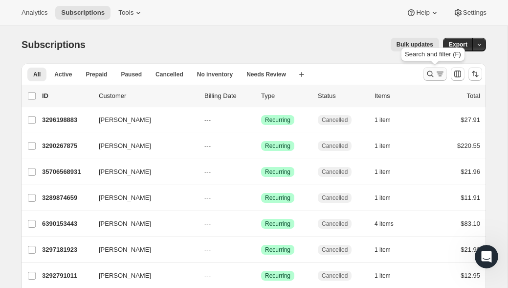
click at [434, 73] on icon "Search and filter results" at bounding box center [431, 74] width 10 height 10
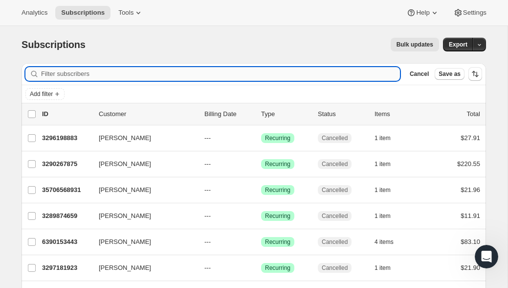
click at [346, 75] on input "Filter subscribers" at bounding box center [220, 74] width 359 height 14
paste input "3291381987"
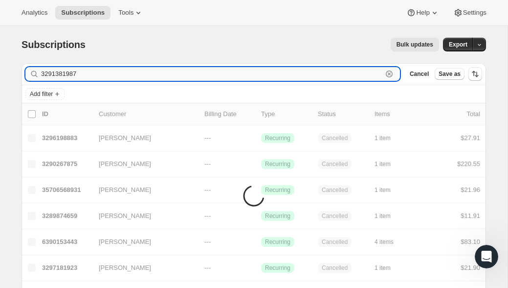
type input "3291381987"
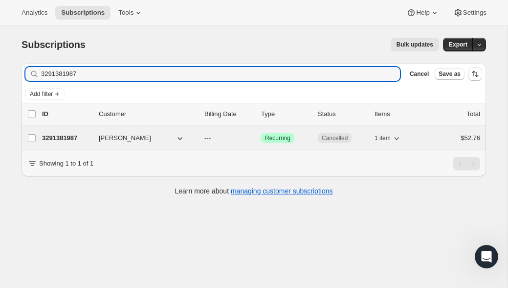
click at [90, 138] on p "3291381987" at bounding box center [66, 138] width 49 height 10
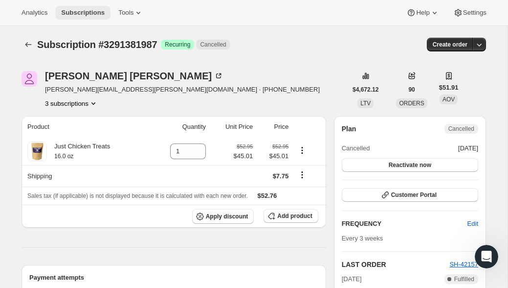
click at [83, 19] on button "Subscriptions" at bounding box center [82, 13] width 55 height 14
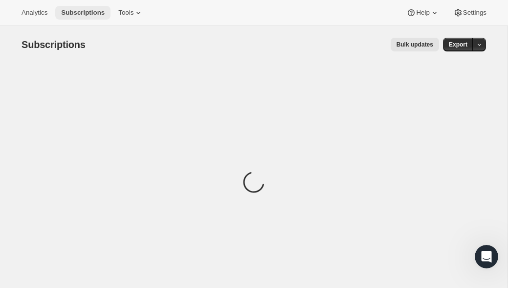
click at [83, 19] on button "Subscriptions" at bounding box center [82, 13] width 55 height 14
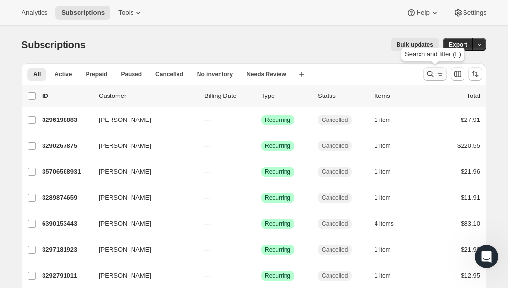
click at [433, 77] on icon "Search and filter results" at bounding box center [431, 74] width 10 height 10
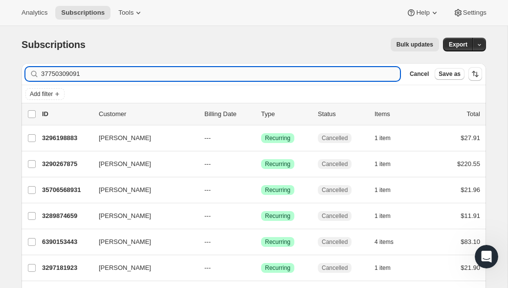
type input "37750309091"
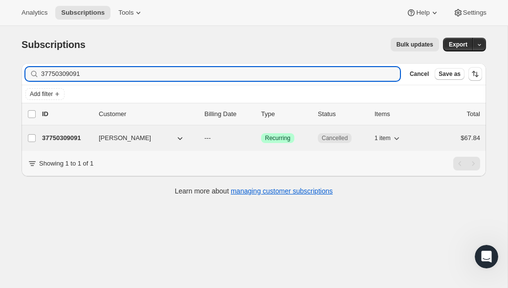
click at [93, 140] on div "37750309091 [PERSON_NAME] --- Success Recurring Cancelled 1 item $67.84" at bounding box center [261, 138] width 438 height 14
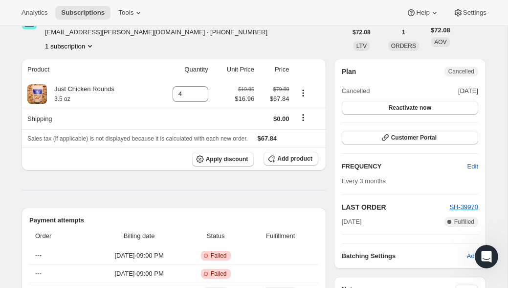
scroll to position [48, 0]
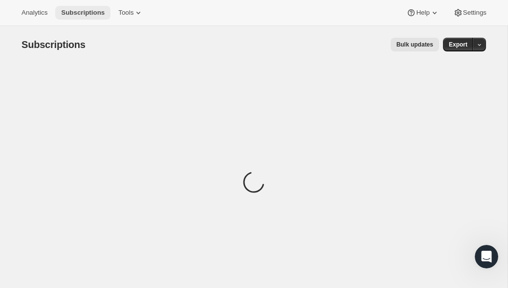
click at [74, 14] on span "Subscriptions" at bounding box center [83, 13] width 44 height 8
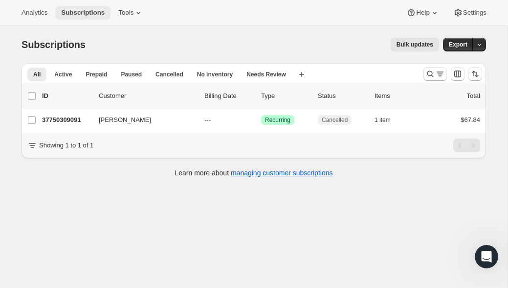
click at [74, 14] on span "Subscriptions" at bounding box center [83, 13] width 44 height 8
click at [438, 69] on icon "Search and filter results" at bounding box center [441, 74] width 10 height 10
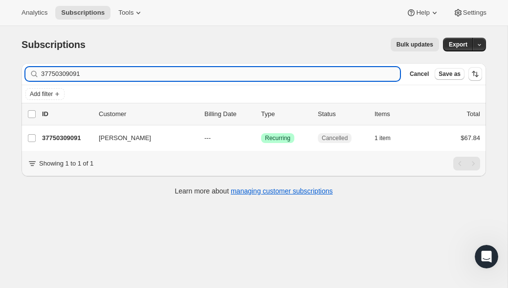
click at [219, 80] on input "37750309091" at bounding box center [220, 74] width 359 height 14
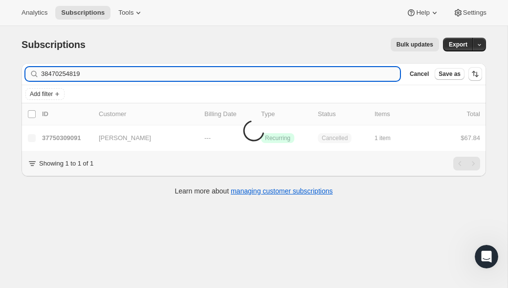
type input "38470254819"
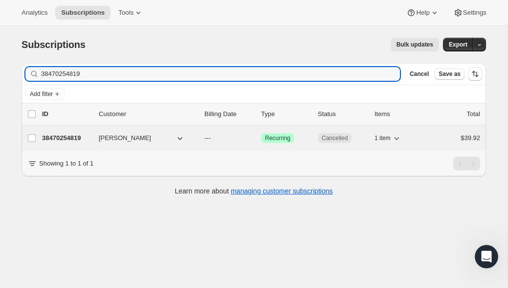
click at [66, 139] on p "38470254819" at bounding box center [66, 138] width 49 height 10
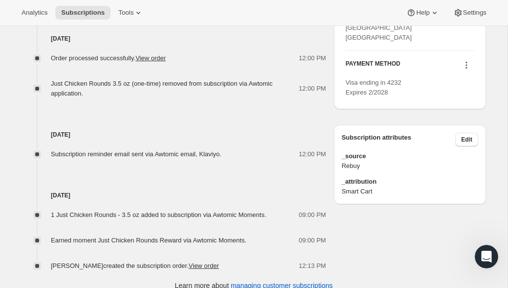
scroll to position [475, 0]
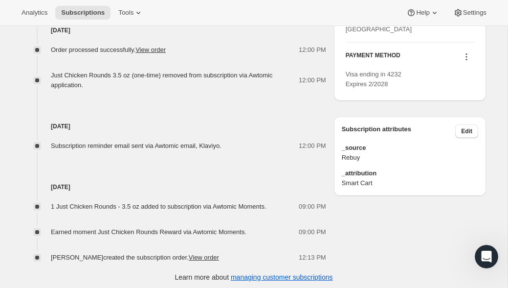
click at [75, 3] on div "Analytics Subscriptions Tools Help Settings" at bounding box center [254, 13] width 508 height 26
click at [86, 15] on span "Subscriptions" at bounding box center [83, 13] width 44 height 8
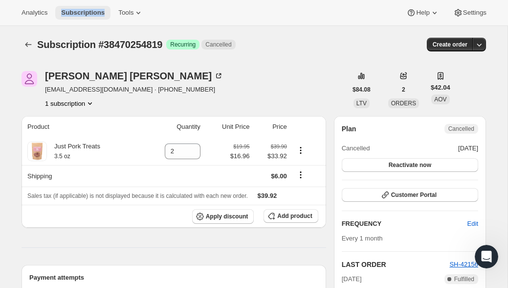
click at [86, 15] on span "Subscriptions" at bounding box center [83, 13] width 44 height 8
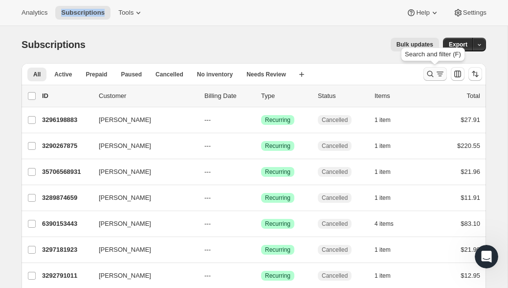
click at [433, 77] on icon "Search and filter results" at bounding box center [431, 74] width 6 height 6
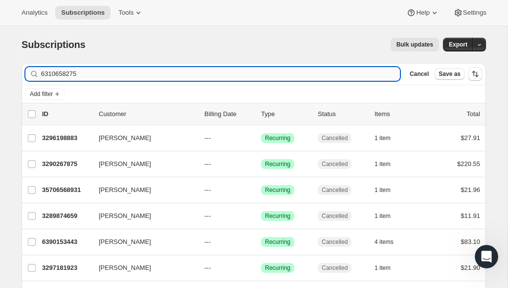
type input "6310658275"
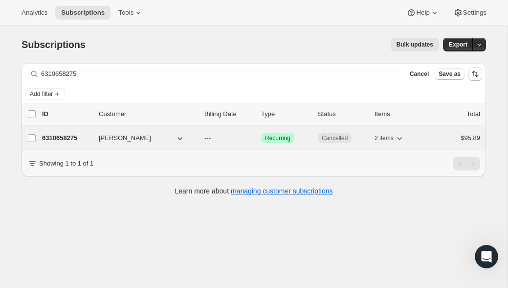
click at [71, 134] on p "6310658275" at bounding box center [66, 138] width 49 height 10
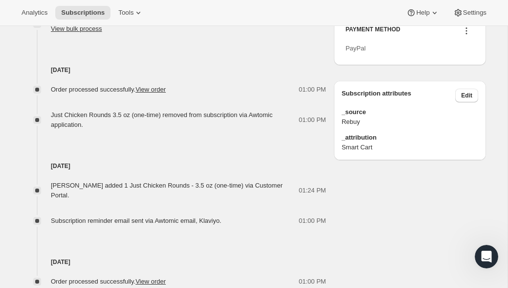
scroll to position [482, 0]
click at [103, 20] on div "Analytics Subscriptions Tools Help Settings" at bounding box center [254, 13] width 508 height 26
click at [98, 11] on span "Subscriptions" at bounding box center [83, 13] width 44 height 8
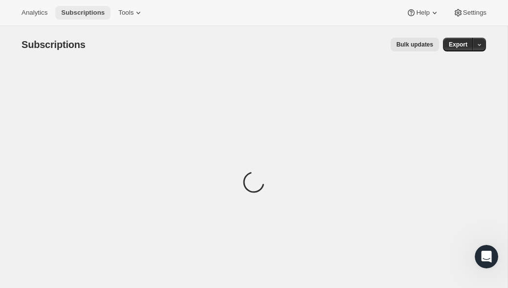
click at [98, 11] on span "Subscriptions" at bounding box center [83, 13] width 44 height 8
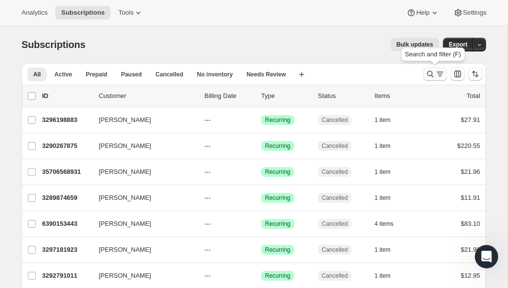
click at [427, 74] on icon "Search and filter results" at bounding box center [431, 74] width 10 height 10
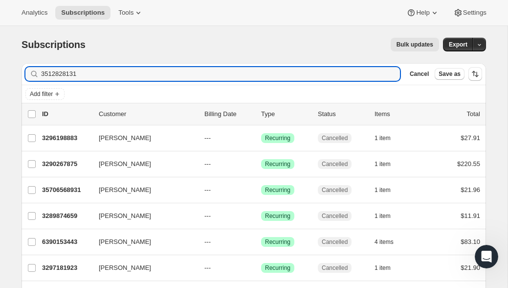
type input "3512828131"
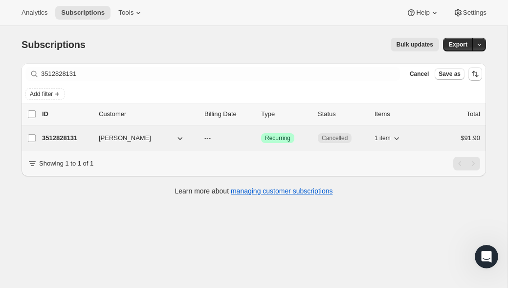
click at [81, 142] on p "3512828131" at bounding box center [66, 138] width 49 height 10
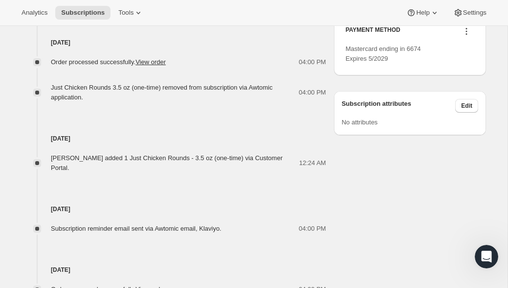
scroll to position [488, 0]
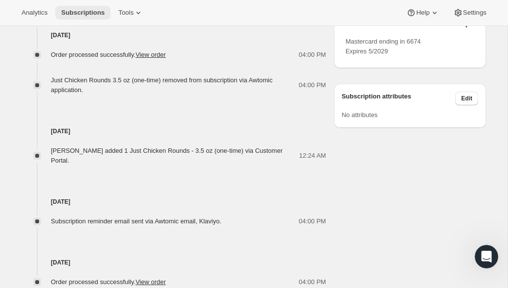
click at [94, 18] on button "Subscriptions" at bounding box center [82, 13] width 55 height 14
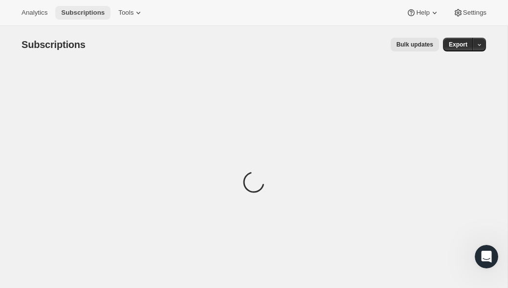
click at [94, 18] on button "Subscriptions" at bounding box center [82, 13] width 55 height 14
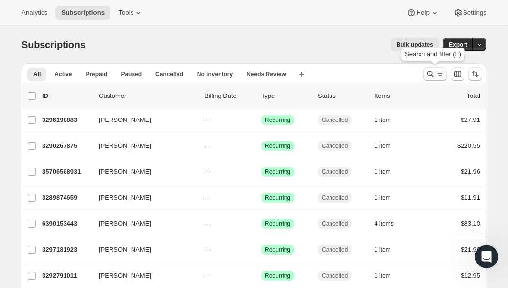
click at [430, 74] on icon "Search and filter results" at bounding box center [431, 74] width 10 height 10
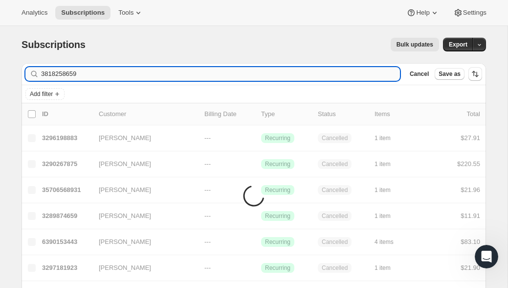
type input "3818258659"
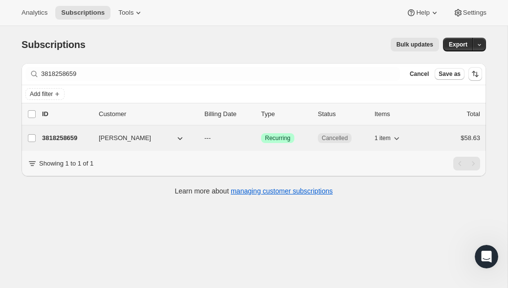
click at [144, 135] on span "Millie Majstorovich-Thro" at bounding box center [125, 138] width 52 height 10
click at [68, 139] on p "3818258659" at bounding box center [66, 138] width 49 height 10
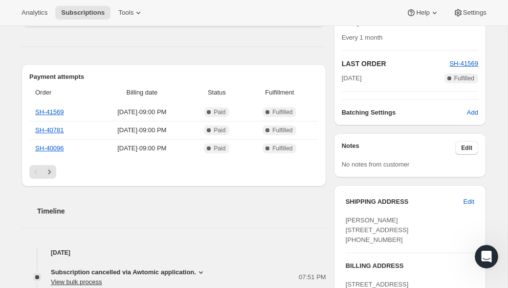
scroll to position [225, 0]
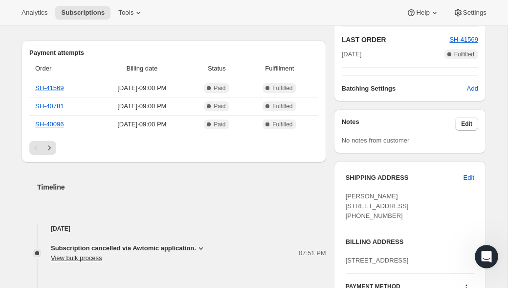
click at [355, 204] on span "Millie Majstorovich-Thro 10716 Keystone Ln Crown Point IN, 46307 United States …" at bounding box center [377, 205] width 63 height 27
drag, startPoint x: 355, startPoint y: 204, endPoint x: 396, endPoint y: 207, distance: 41.2
click at [396, 207] on span "Millie Majstorovich-Thro 10716 Keystone Ln Crown Point IN, 46307 United States …" at bounding box center [377, 205] width 63 height 27
copy span "10716 Keystone Ln"
click at [399, 214] on span "Millie Majstorovich-Thro 10716 Keystone Ln Crown Point IN, 46307 United States …" at bounding box center [377, 205] width 63 height 27
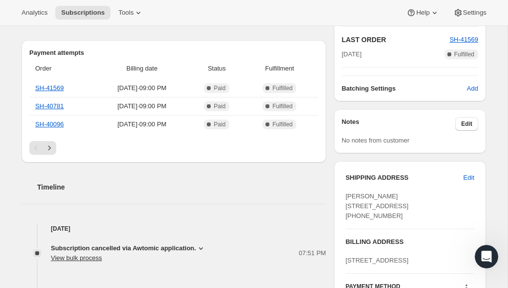
click at [399, 214] on span "Millie Majstorovich-Thro 10716 Keystone Ln Crown Point IN, 46307 United States …" at bounding box center [377, 205] width 63 height 27
copy span "46307"
click at [89, 9] on span "Subscriptions" at bounding box center [83, 13] width 44 height 8
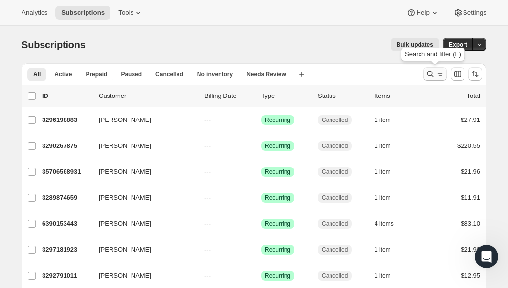
click at [426, 73] on icon "Search and filter results" at bounding box center [431, 74] width 10 height 10
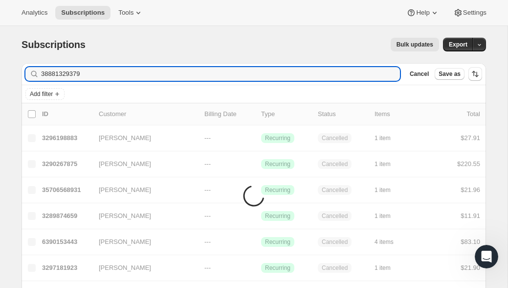
type input "38881329379"
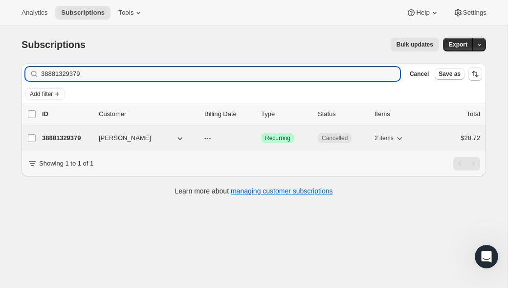
click at [77, 133] on p "38881329379" at bounding box center [66, 138] width 49 height 10
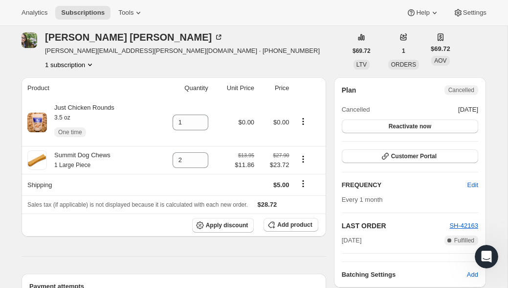
scroll to position [23, 0]
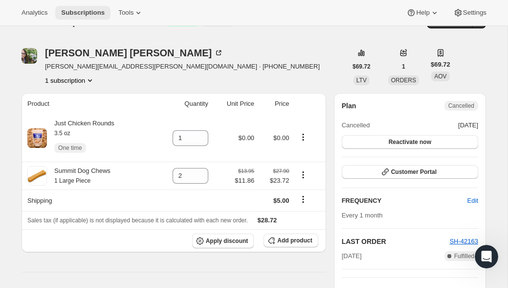
click at [91, 10] on span "Subscriptions" at bounding box center [83, 13] width 44 height 8
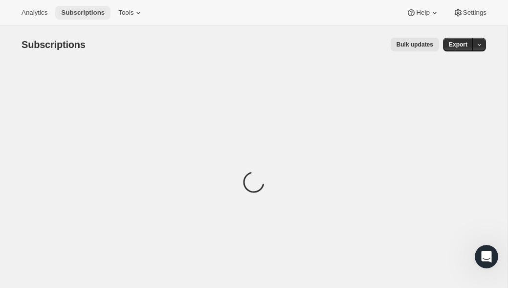
click at [91, 10] on span "Subscriptions" at bounding box center [83, 13] width 44 height 8
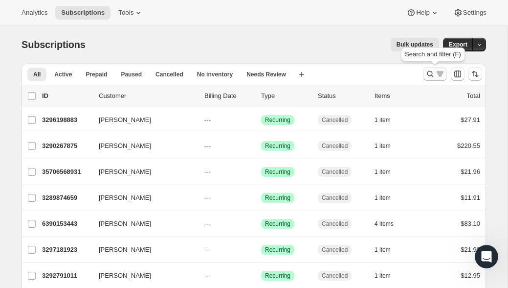
click at [432, 72] on icon "Search and filter results" at bounding box center [431, 74] width 6 height 6
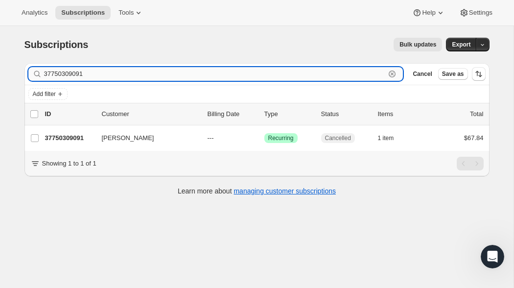
click at [90, 72] on input "37750309091" at bounding box center [215, 74] width 342 height 14
paste input "8595952867"
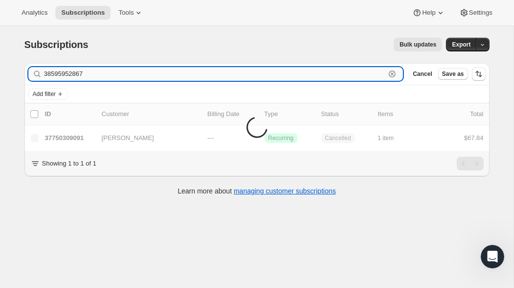
type input "38595952867"
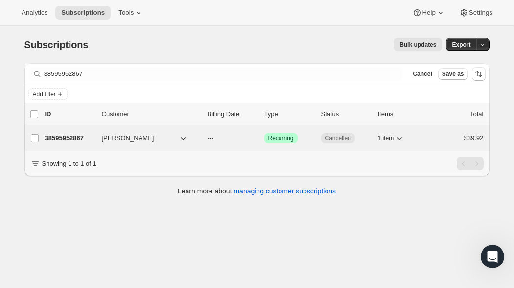
click at [76, 138] on p "38595952867" at bounding box center [69, 138] width 49 height 10
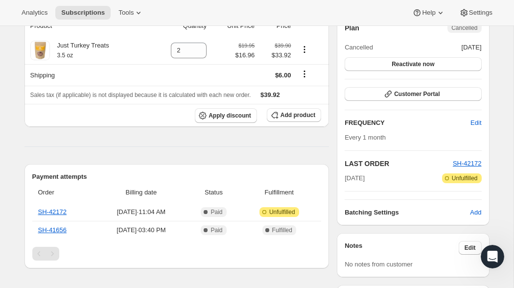
scroll to position [103, 0]
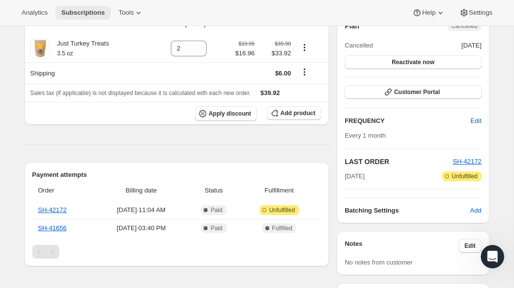
click at [76, 17] on button "Subscriptions" at bounding box center [82, 13] width 55 height 14
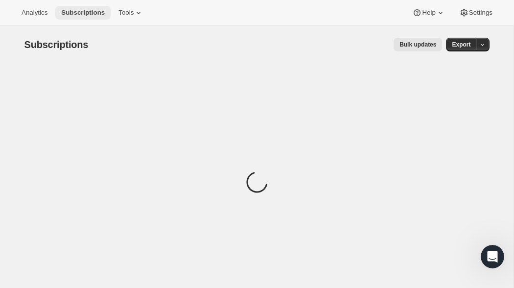
click at [76, 17] on button "Subscriptions" at bounding box center [82, 13] width 55 height 14
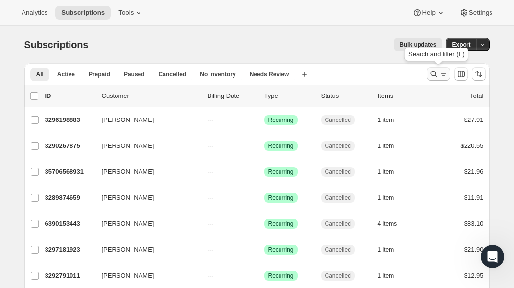
click at [439, 76] on icon "Search and filter results" at bounding box center [443, 74] width 10 height 10
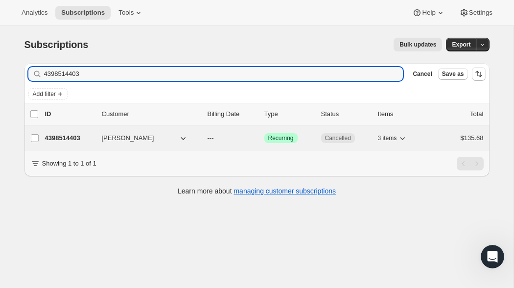
type input "4398514403"
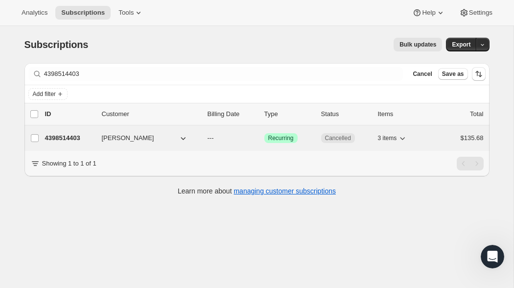
click at [75, 135] on p "4398514403" at bounding box center [69, 138] width 49 height 10
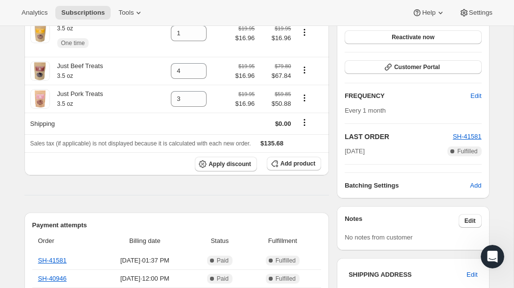
scroll to position [116, 0]
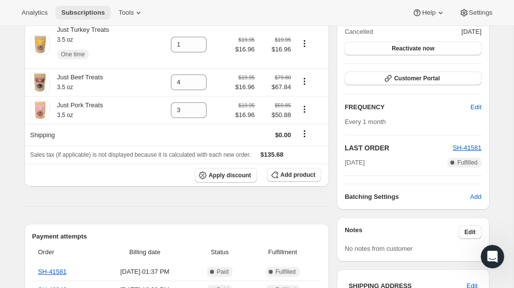
click at [83, 12] on span "Subscriptions" at bounding box center [83, 13] width 44 height 8
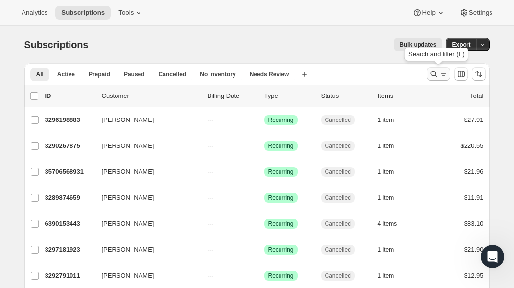
click at [434, 74] on icon "Search and filter results" at bounding box center [434, 74] width 10 height 10
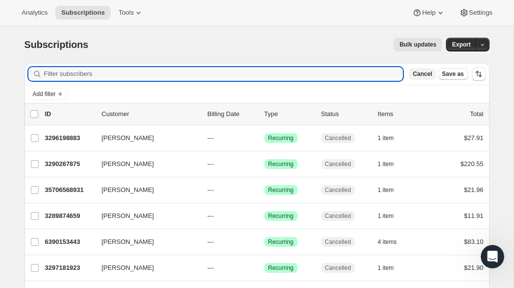
paste input "38498074851"
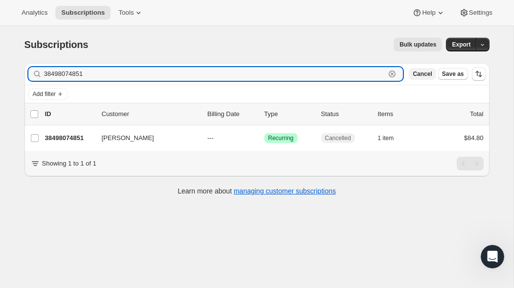
type input "38498074851"
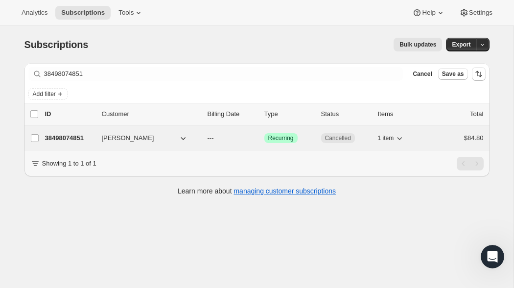
click at [112, 133] on span "[PERSON_NAME]" at bounding box center [128, 138] width 52 height 10
click at [72, 140] on p "38498074851" at bounding box center [69, 138] width 49 height 10
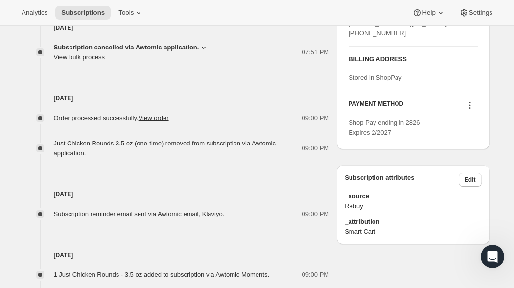
scroll to position [412, 0]
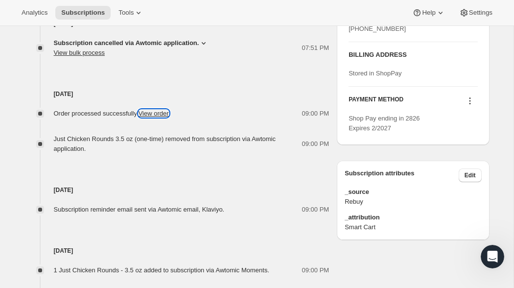
click at [169, 115] on link "View order" at bounding box center [153, 113] width 30 height 7
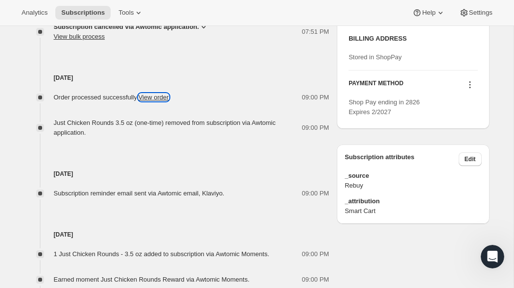
scroll to position [514, 0]
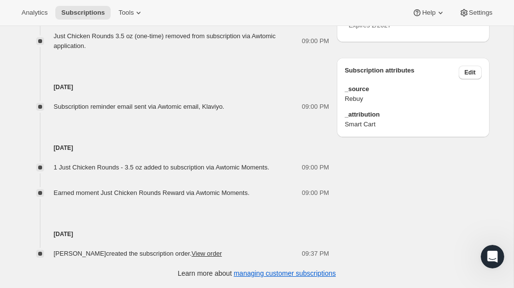
click at [222, 254] on link "View order" at bounding box center [206, 253] width 30 height 7
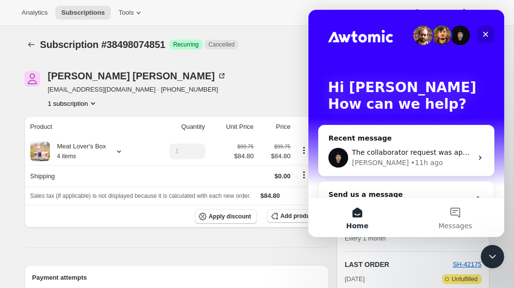
click at [485, 36] on icon "Close" at bounding box center [486, 34] width 8 height 8
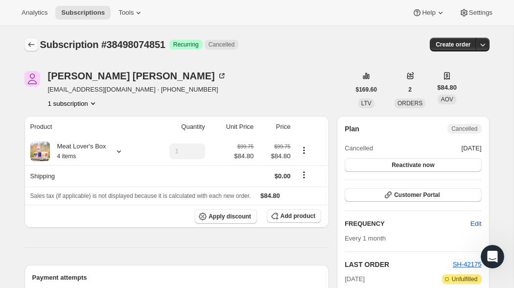
click at [33, 46] on icon "Subscriptions" at bounding box center [31, 45] width 10 height 10
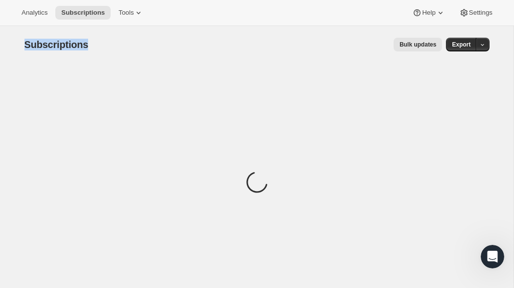
click at [33, 46] on span "Subscriptions" at bounding box center [56, 44] width 64 height 11
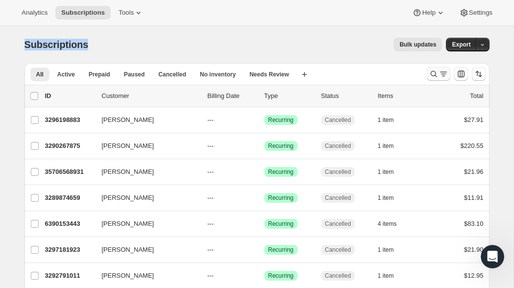
click at [434, 72] on icon "Search and filter results" at bounding box center [434, 74] width 10 height 10
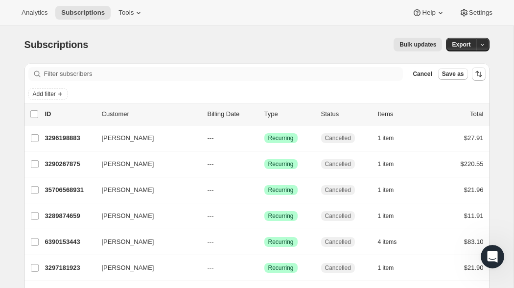
click at [286, 66] on div "Filter subscribers Cancel Save as" at bounding box center [256, 74] width 465 height 22
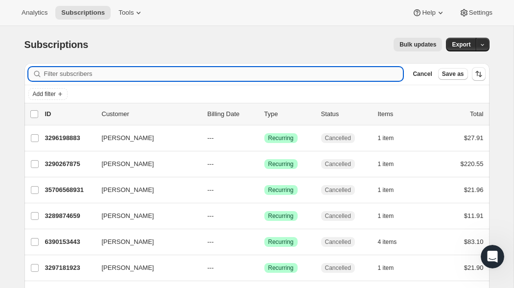
click at [286, 68] on input "Filter subscribers" at bounding box center [223, 74] width 359 height 14
paste input "12904825059"
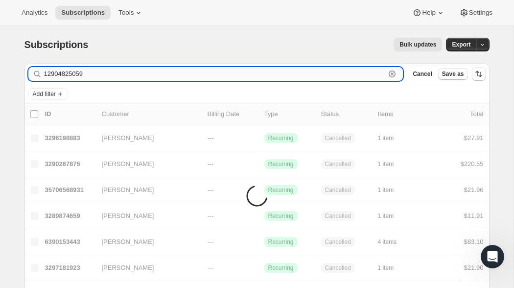
type input "12904825059"
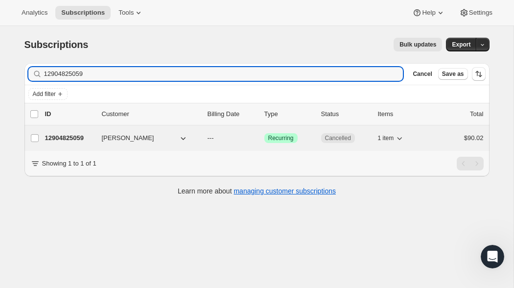
click at [68, 141] on p "12904825059" at bounding box center [69, 138] width 49 height 10
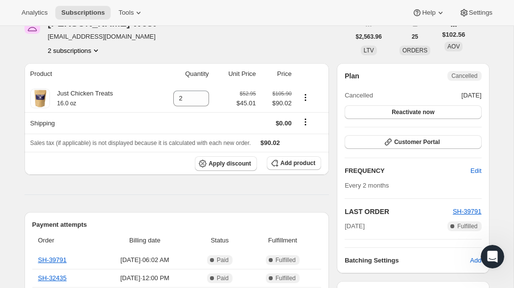
scroll to position [51, 0]
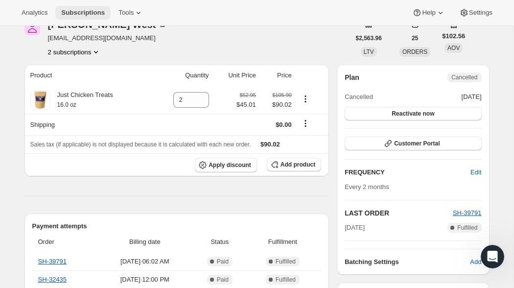
click at [92, 13] on span "Subscriptions" at bounding box center [83, 13] width 44 height 8
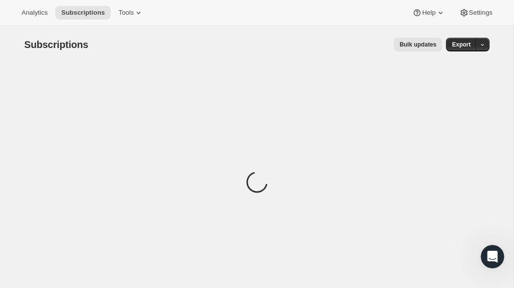
click at [77, 47] on span "Subscriptions" at bounding box center [56, 44] width 64 height 11
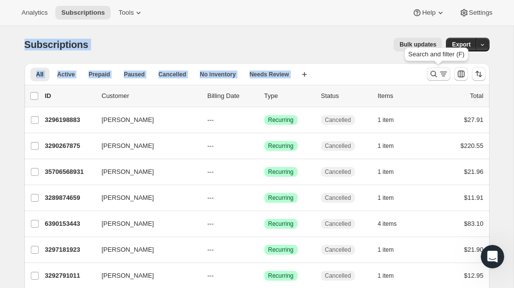
click at [429, 74] on icon "Search and filter results" at bounding box center [434, 74] width 10 height 10
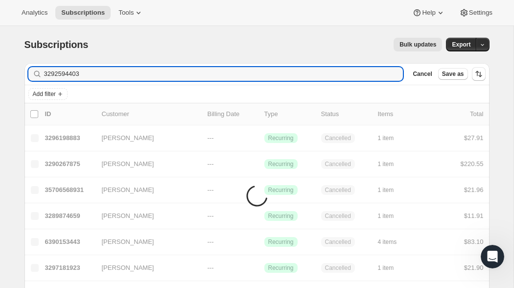
type input "3292594403"
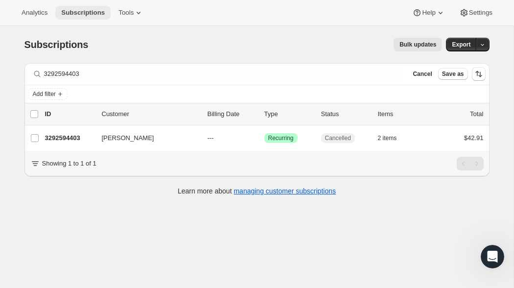
click at [93, 13] on span "Subscriptions" at bounding box center [83, 13] width 44 height 8
click at [92, 16] on span "Subscriptions" at bounding box center [83, 13] width 44 height 8
click at [85, 13] on span "Subscriptions" at bounding box center [83, 13] width 44 height 8
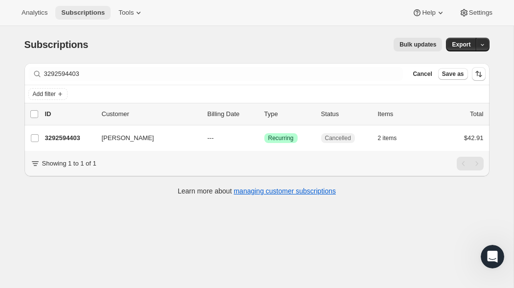
click at [85, 13] on span "Subscriptions" at bounding box center [83, 13] width 44 height 8
click at [46, 14] on span "Analytics" at bounding box center [35, 13] width 26 height 8
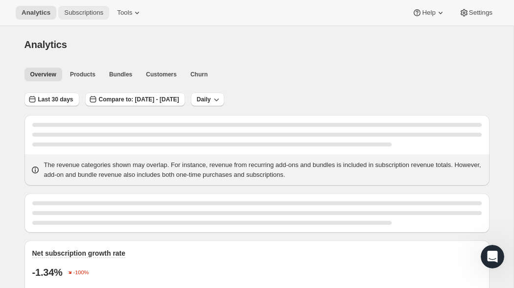
click at [73, 17] on button "Subscriptions" at bounding box center [83, 13] width 51 height 14
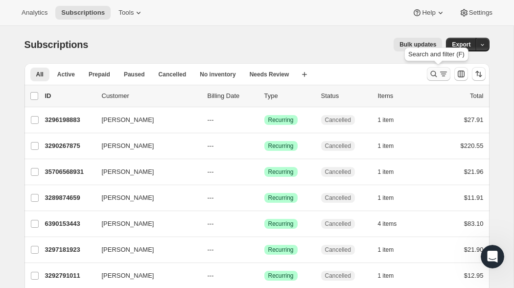
click at [433, 75] on icon "Search and filter results" at bounding box center [434, 74] width 10 height 10
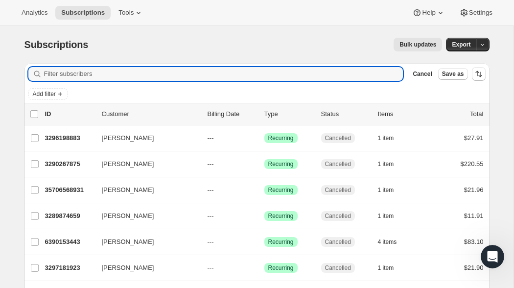
paste input "35706568931"
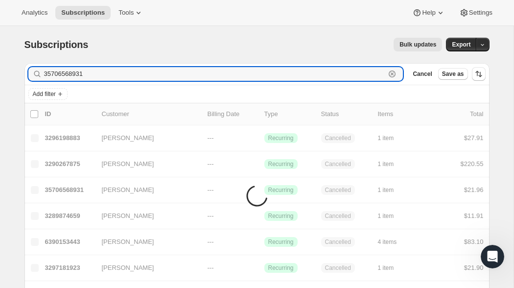
type input "35706568931"
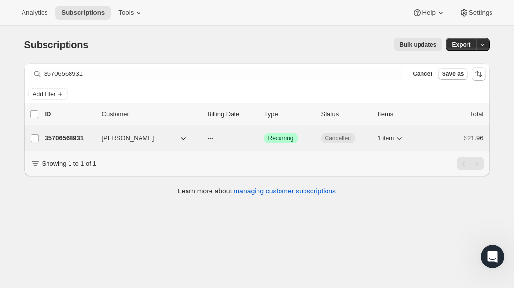
click at [80, 138] on p "35706568931" at bounding box center [69, 138] width 49 height 10
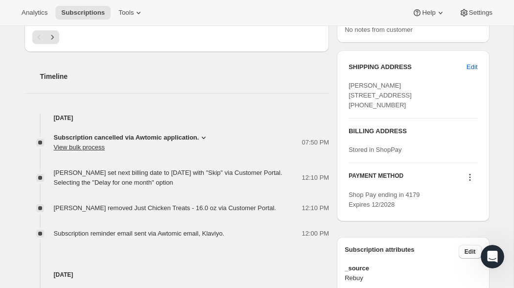
scroll to position [330, 0]
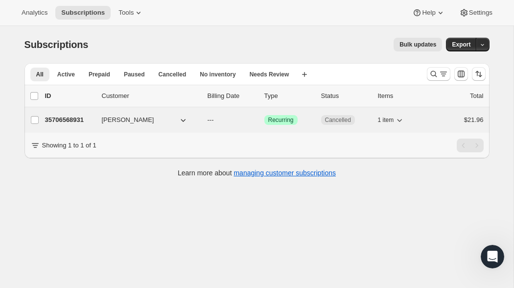
click at [77, 117] on p "35706568931" at bounding box center [69, 120] width 49 height 10
